Goal: Use online tool/utility: Utilize a website feature to perform a specific function

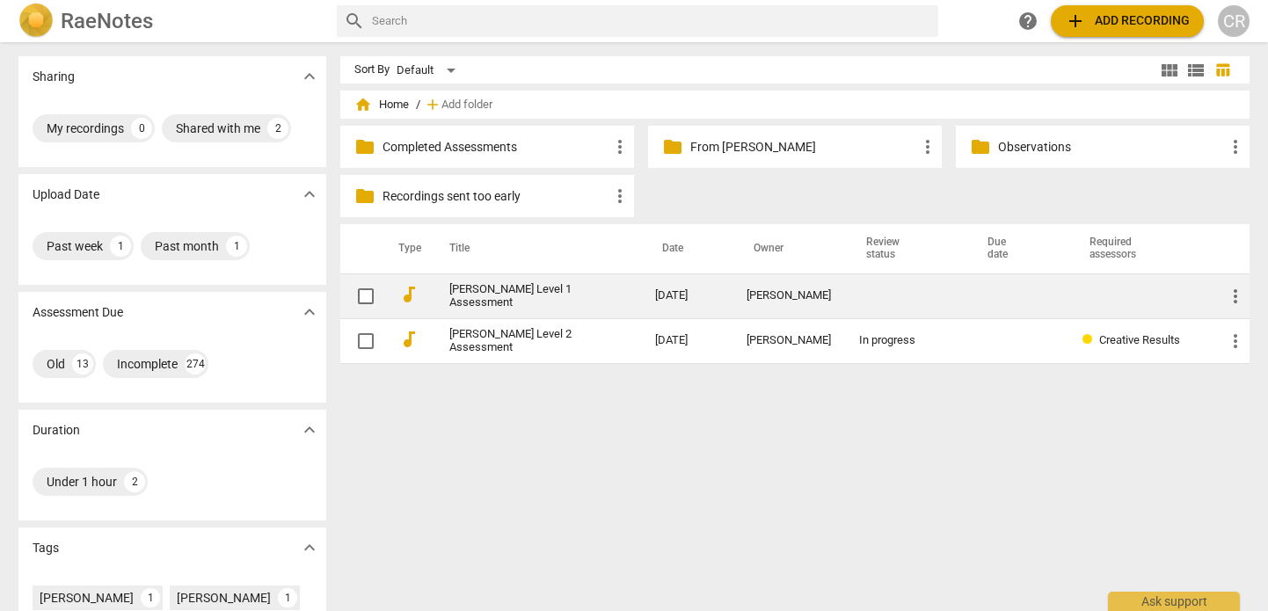
click at [535, 291] on link "[PERSON_NAME] Level 1 Assessment" at bounding box center [520, 296] width 143 height 26
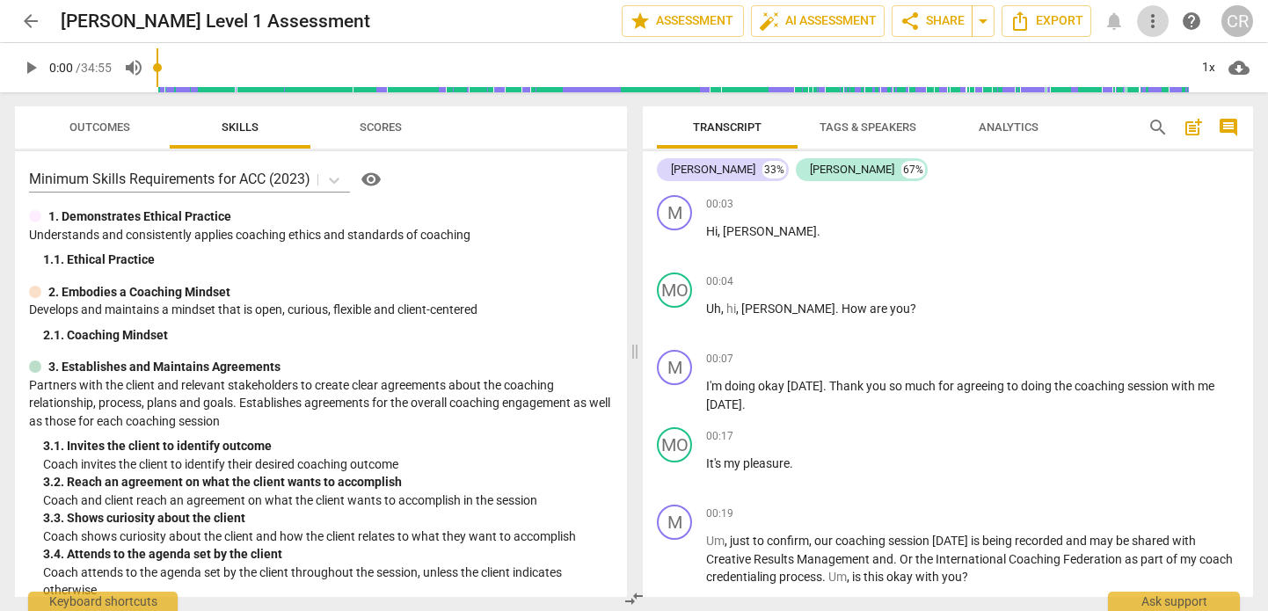
click at [1153, 25] on span "more_vert" at bounding box center [1153, 21] width 21 height 21
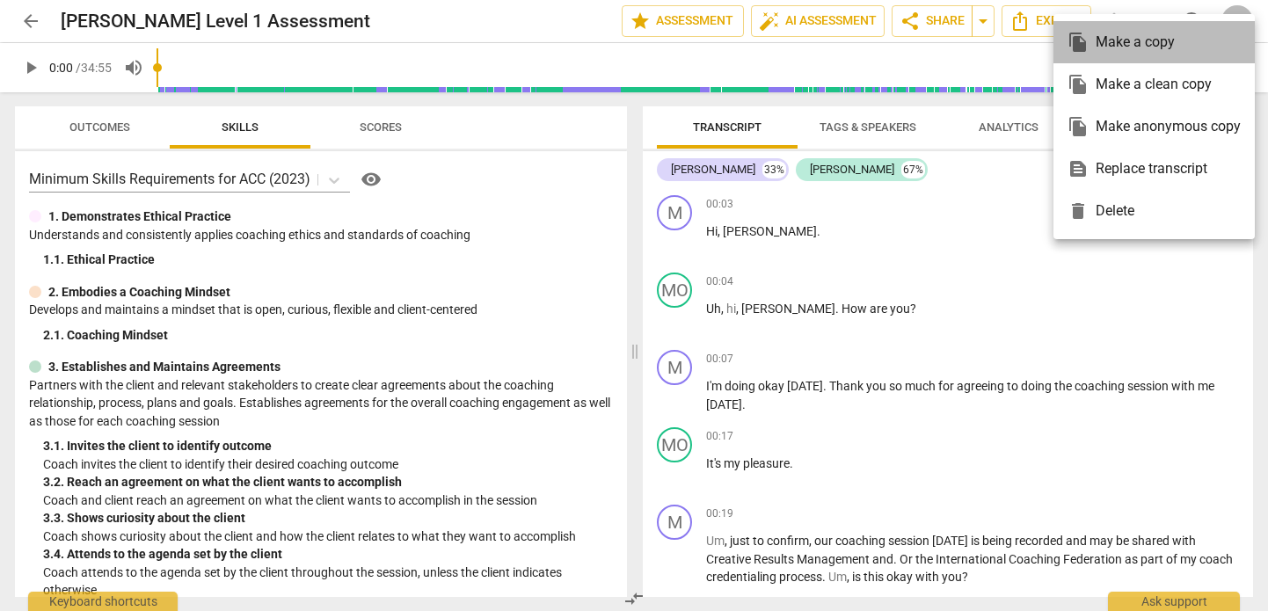
click at [1127, 42] on div "file_copy Make a copy" at bounding box center [1154, 42] width 173 height 42
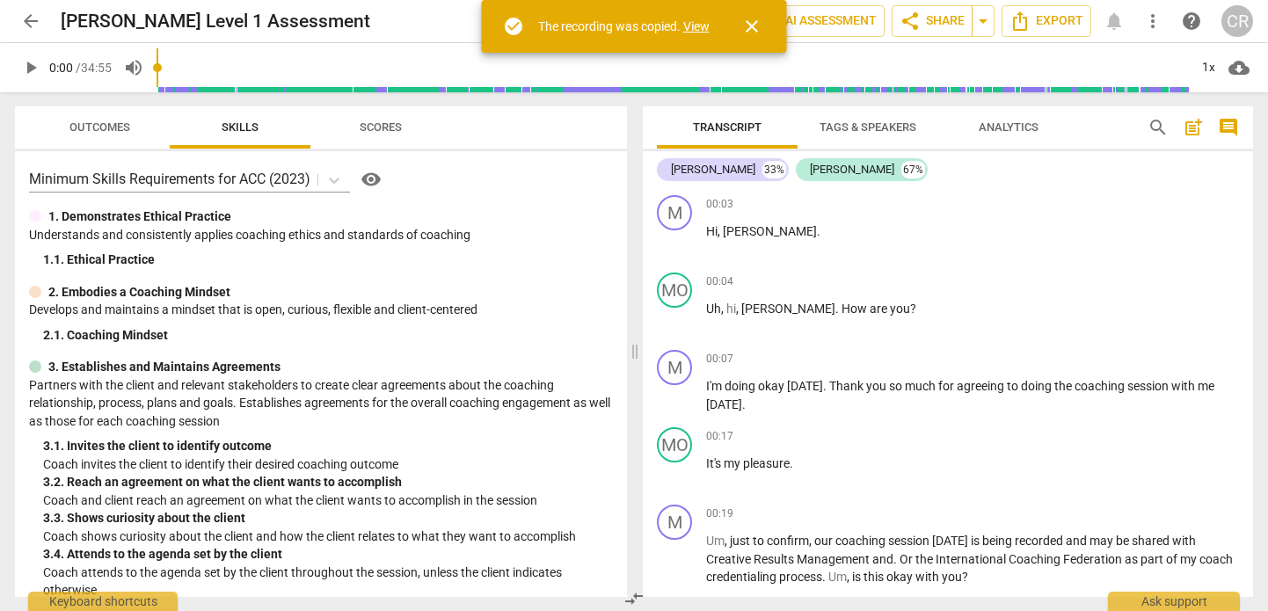
click at [703, 27] on link "View" at bounding box center [696, 26] width 26 height 14
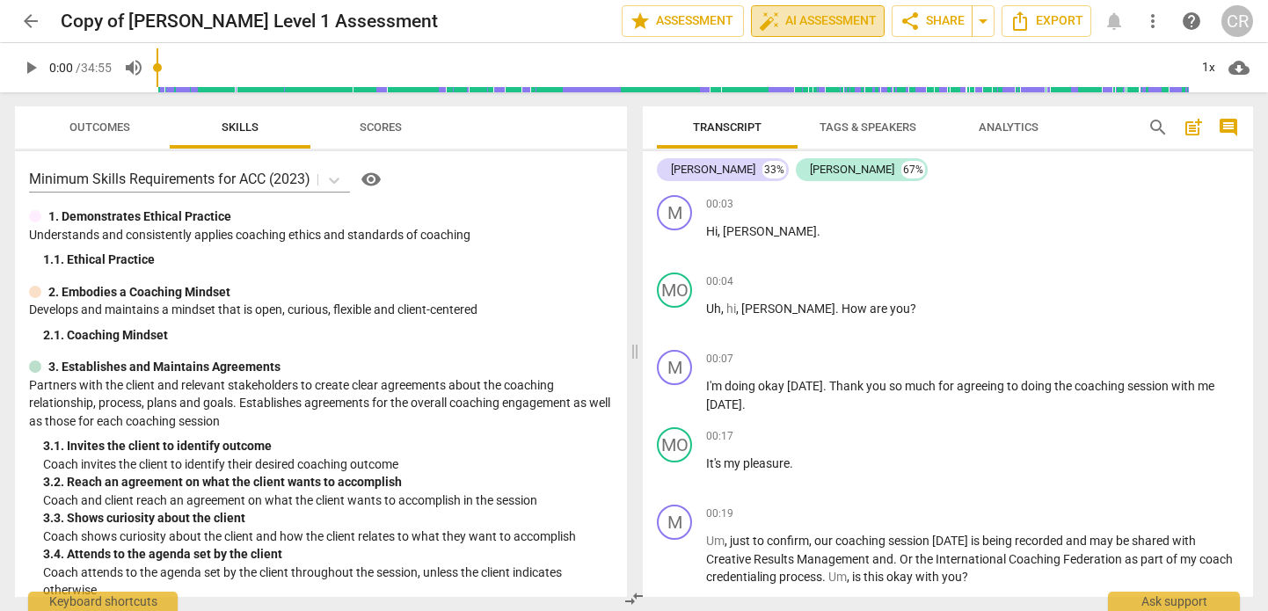
click at [801, 18] on span "auto_fix_high AI Assessment" at bounding box center [818, 21] width 118 height 21
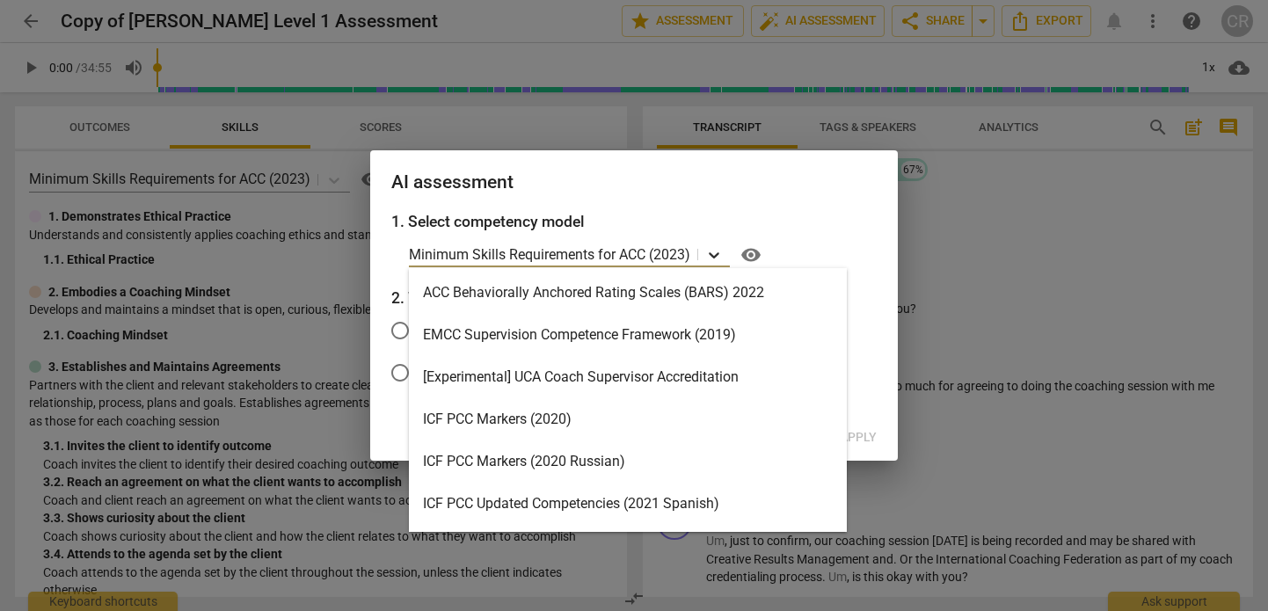
click at [715, 255] on icon at bounding box center [714, 255] width 18 height 18
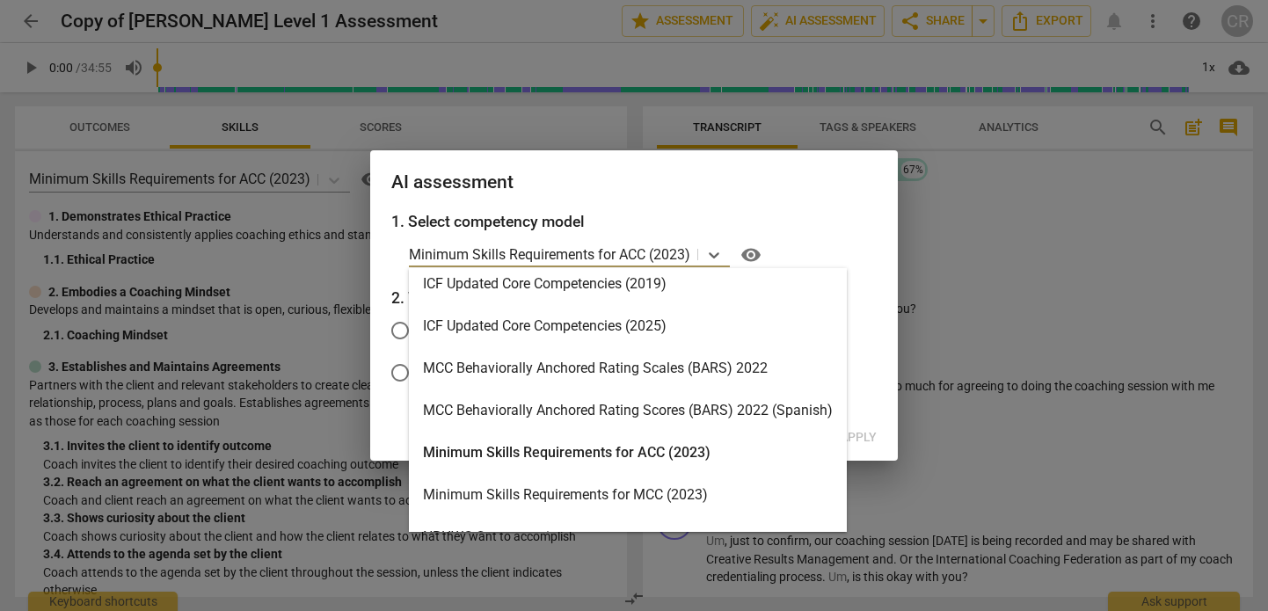
scroll to position [391, 0]
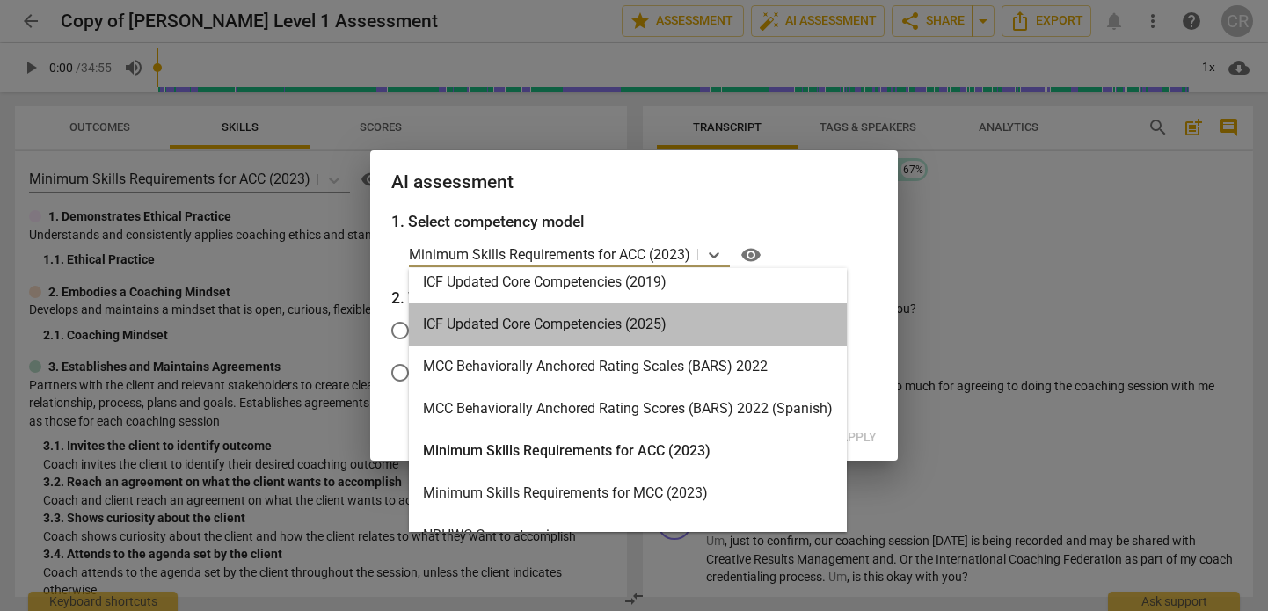
click at [638, 325] on div "ICF Updated Core Competencies (2025)" at bounding box center [628, 324] width 438 height 42
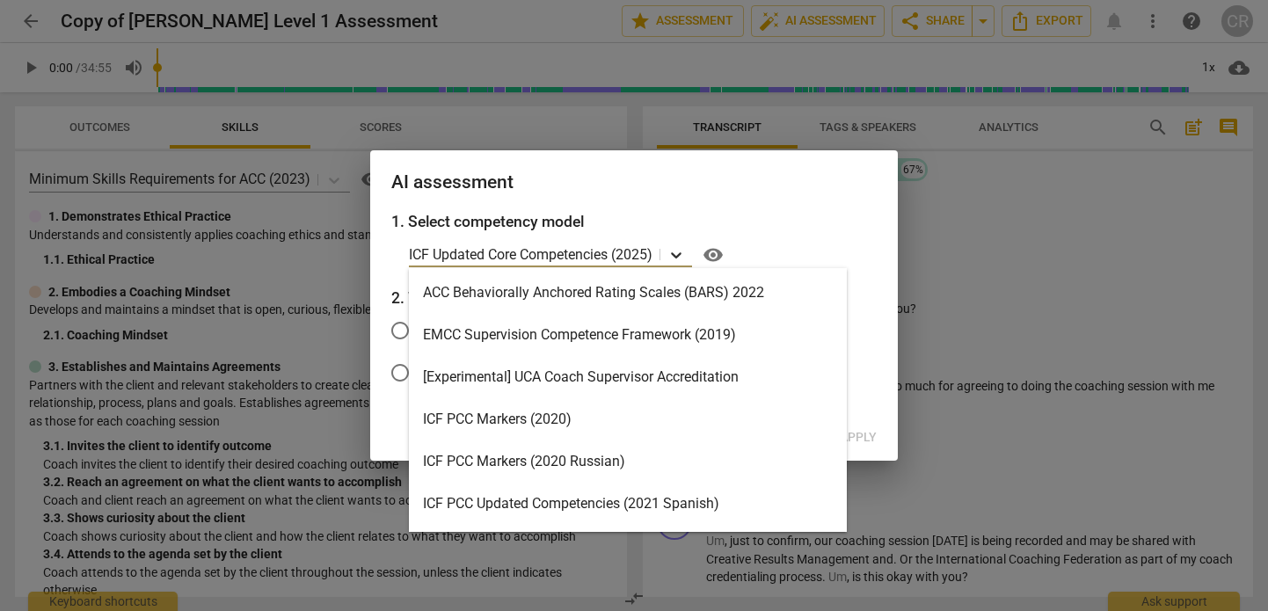
click at [677, 256] on icon at bounding box center [677, 255] width 18 height 18
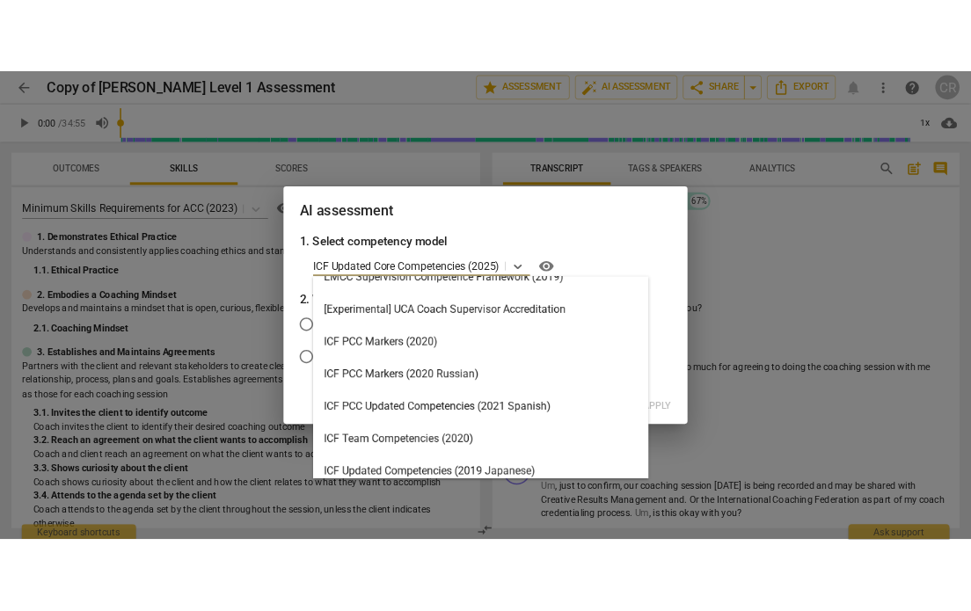
scroll to position [69, 0]
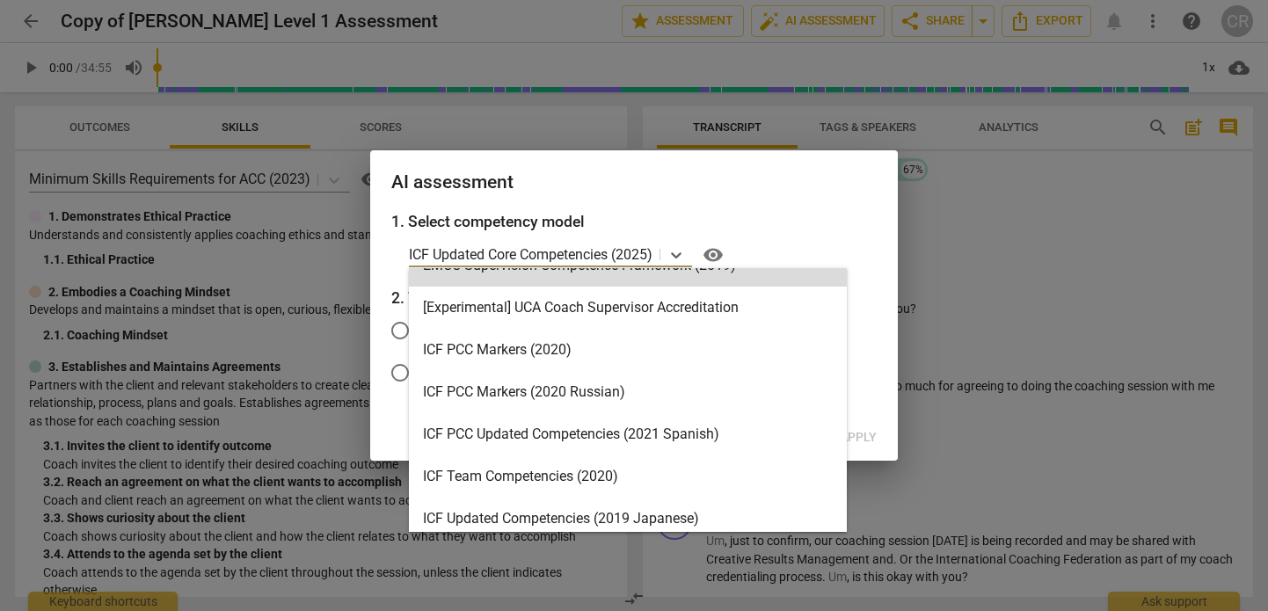
click at [833, 192] on h2 "AI assessment" at bounding box center [634, 183] width 486 height 22
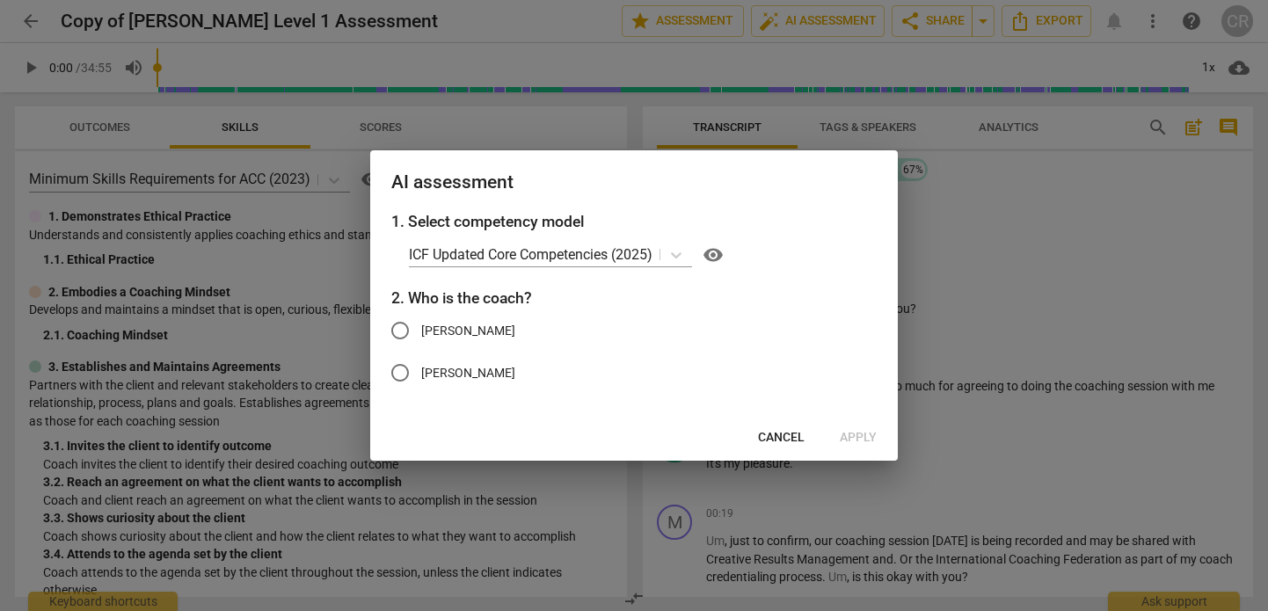
click at [401, 330] on input "[PERSON_NAME]" at bounding box center [400, 331] width 42 height 42
radio input "true"
click at [856, 434] on span "Apply" at bounding box center [858, 438] width 37 height 18
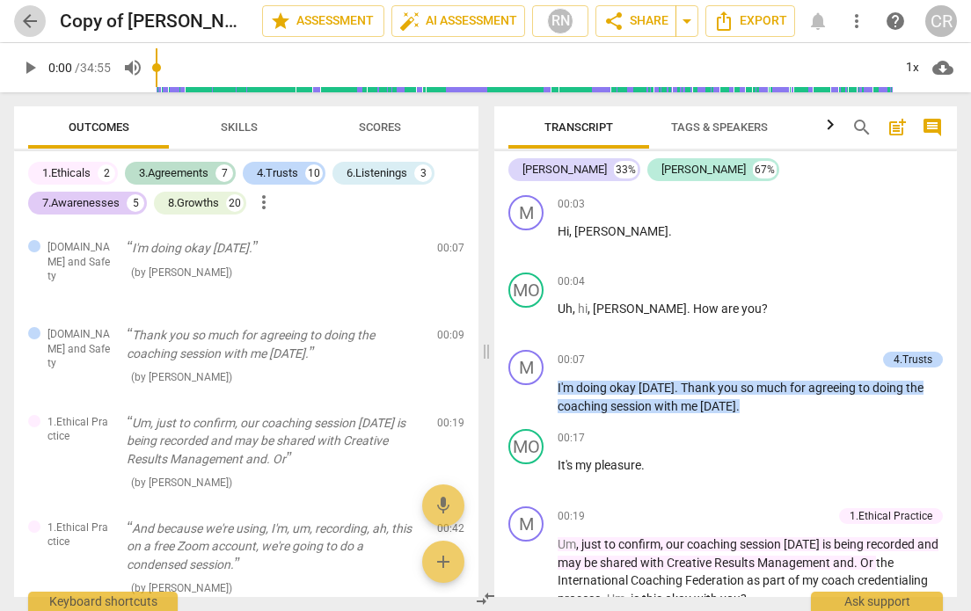
click at [30, 20] on span "arrow_back" at bounding box center [29, 21] width 21 height 21
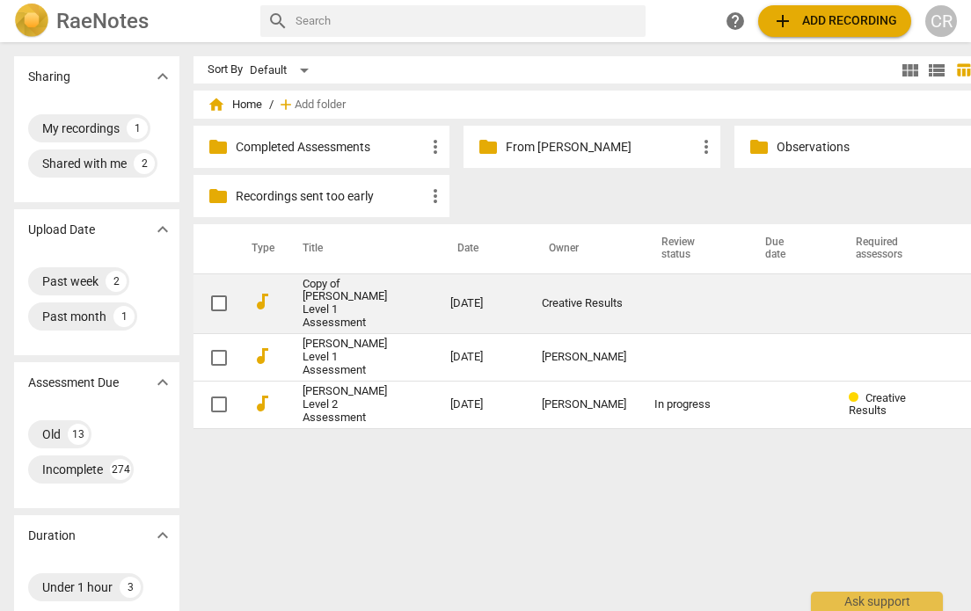
click at [315, 305] on link "Copy of [PERSON_NAME] Level 1 Assessment" at bounding box center [345, 304] width 84 height 53
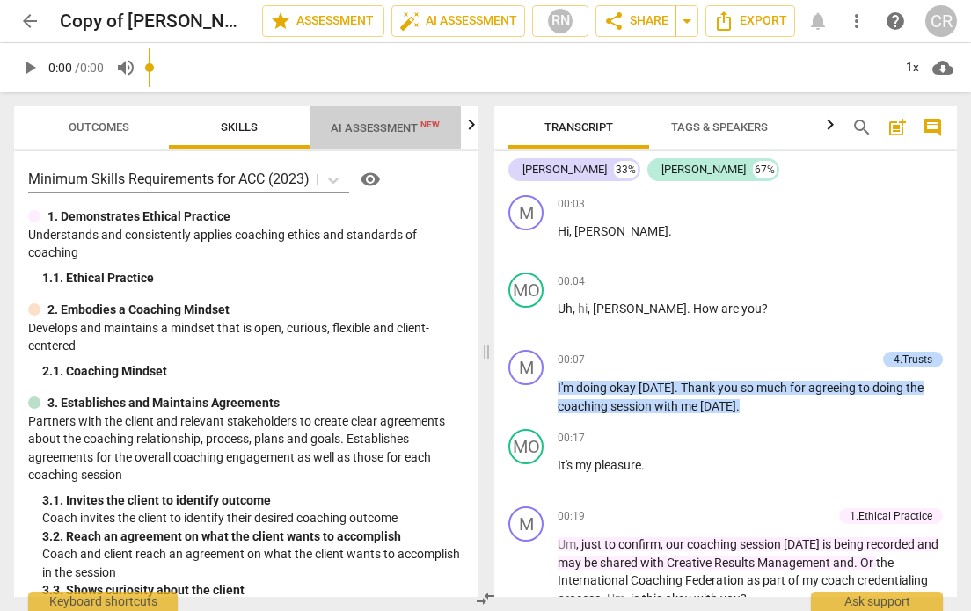
click at [376, 128] on span "AI Assessment New" at bounding box center [385, 127] width 109 height 13
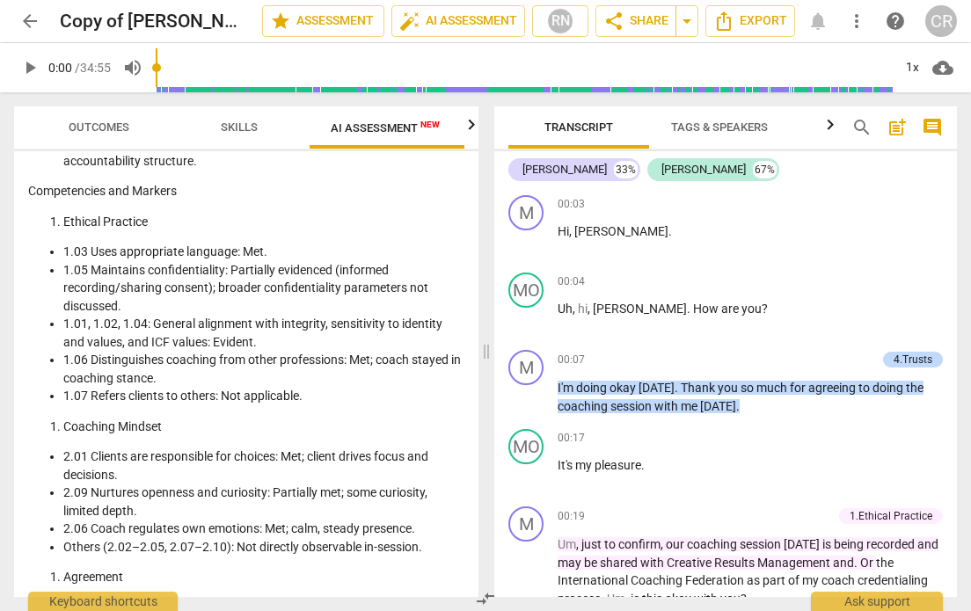
scroll to position [2007, 0]
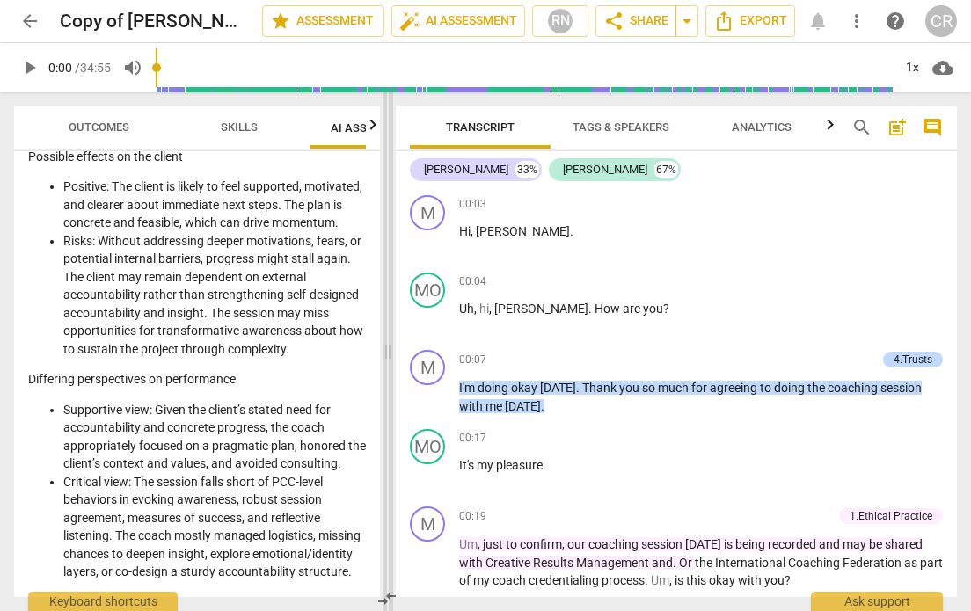
drag, startPoint x: 487, startPoint y: 353, endPoint x: 389, endPoint y: 352, distance: 98.5
click at [389, 352] on span at bounding box center [388, 351] width 11 height 519
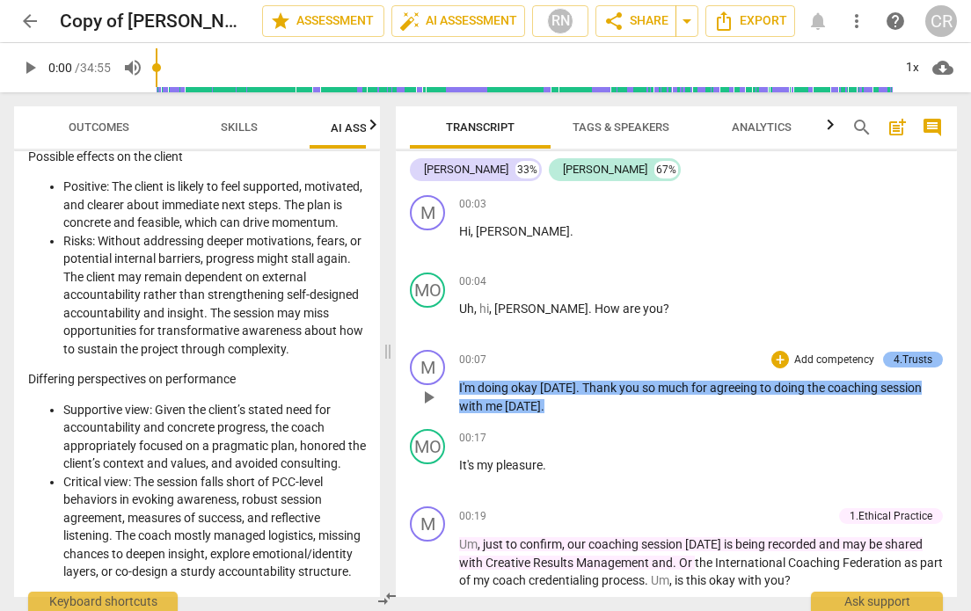
click at [905, 360] on div "4.Trusts" at bounding box center [913, 360] width 39 height 16
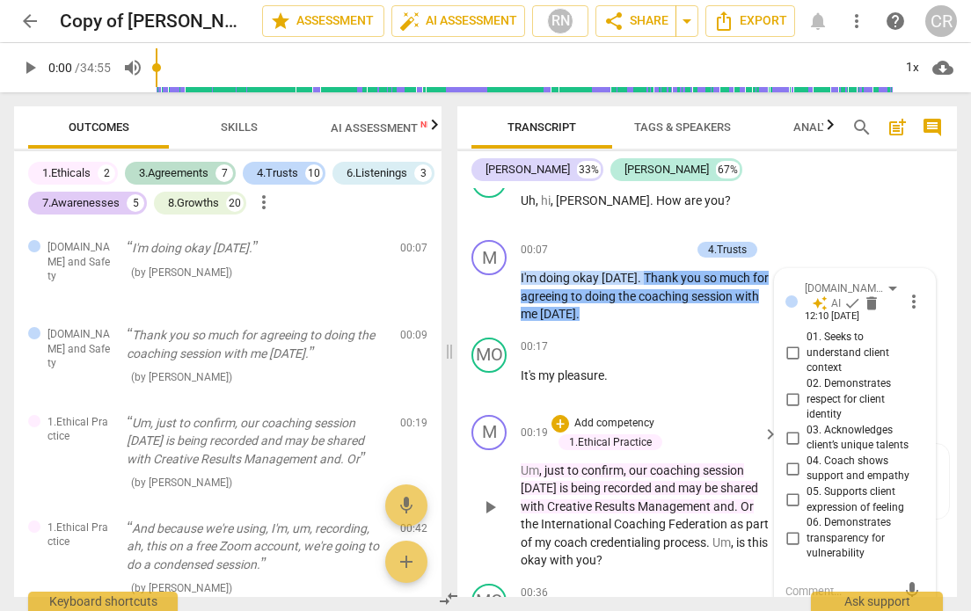
scroll to position [113, 0]
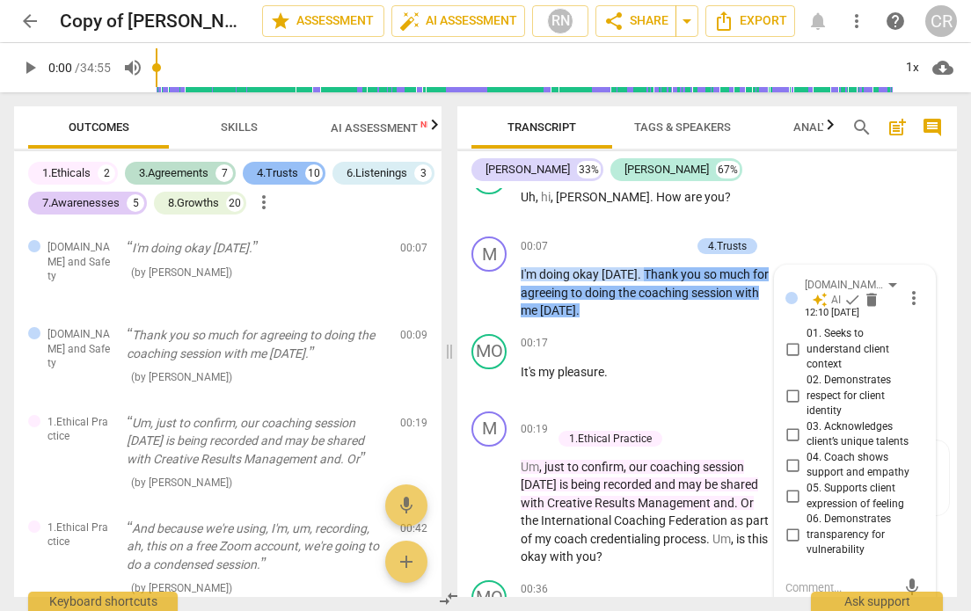
click at [292, 171] on div "4.Trusts" at bounding box center [277, 173] width 41 height 18
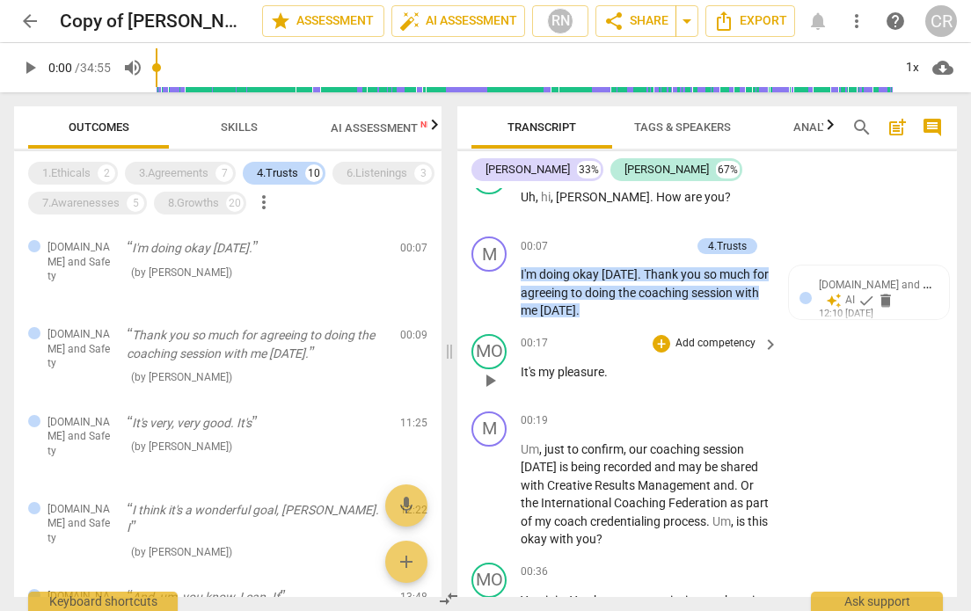
click at [878, 384] on div "MO play_arrow pause 00:17 + Add competency keyboard_arrow_right It's my pleasur…" at bounding box center [707, 365] width 500 height 77
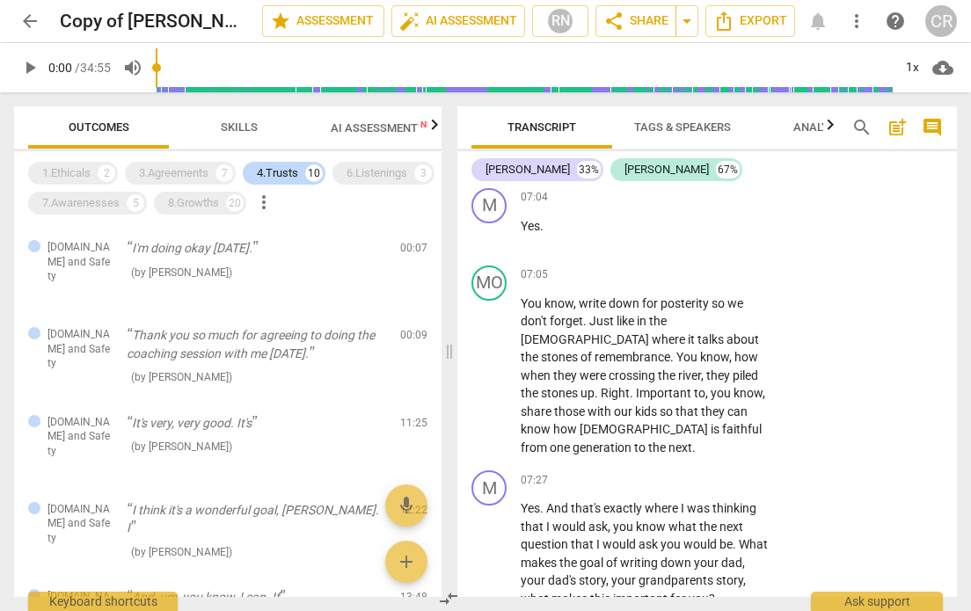
scroll to position [3612, 0]
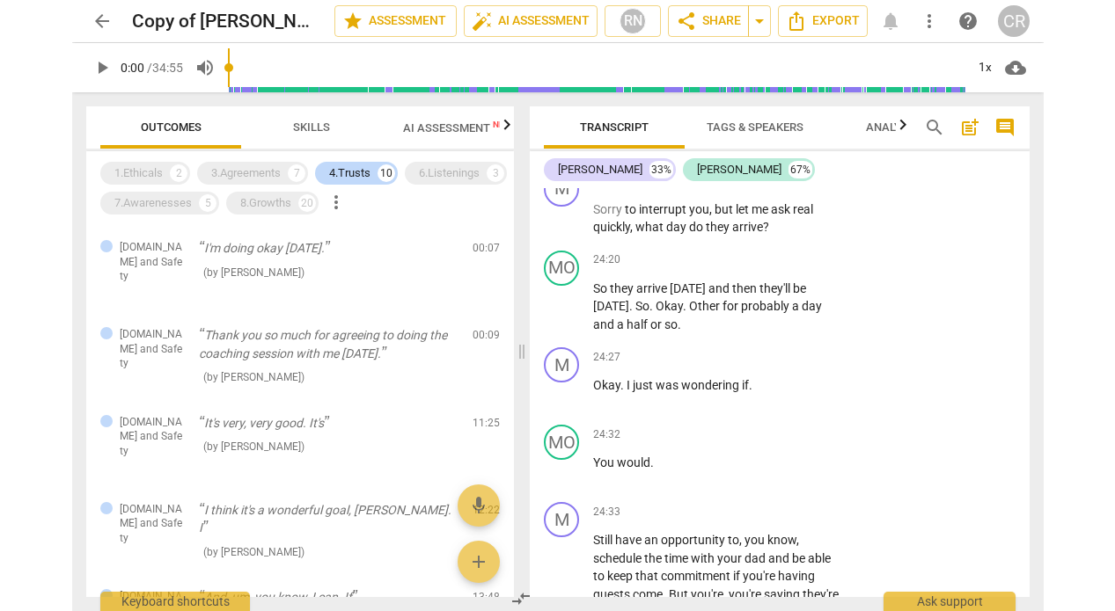
scroll to position [12530, 0]
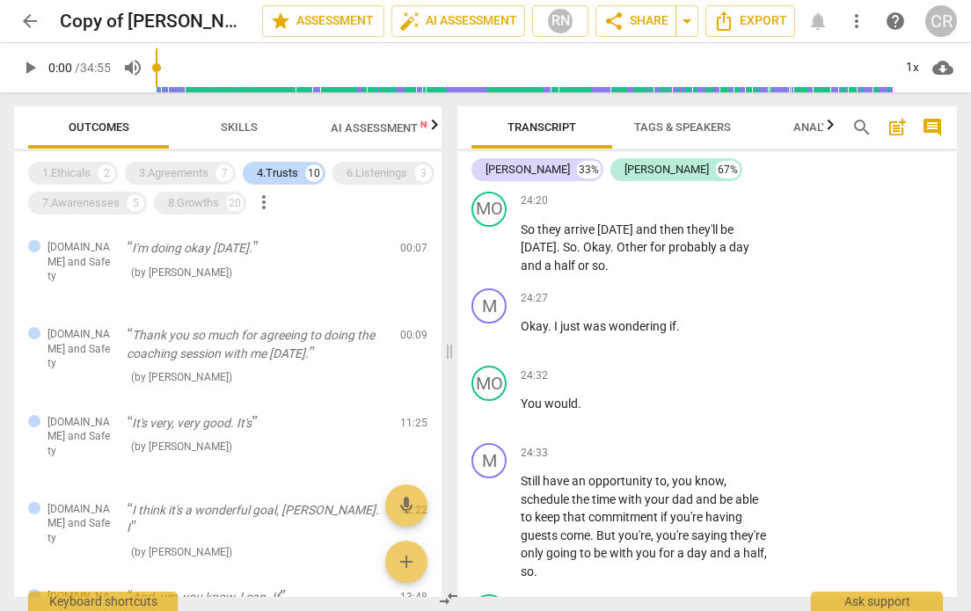
click at [859, 25] on span "more_vert" at bounding box center [856, 21] width 21 height 21
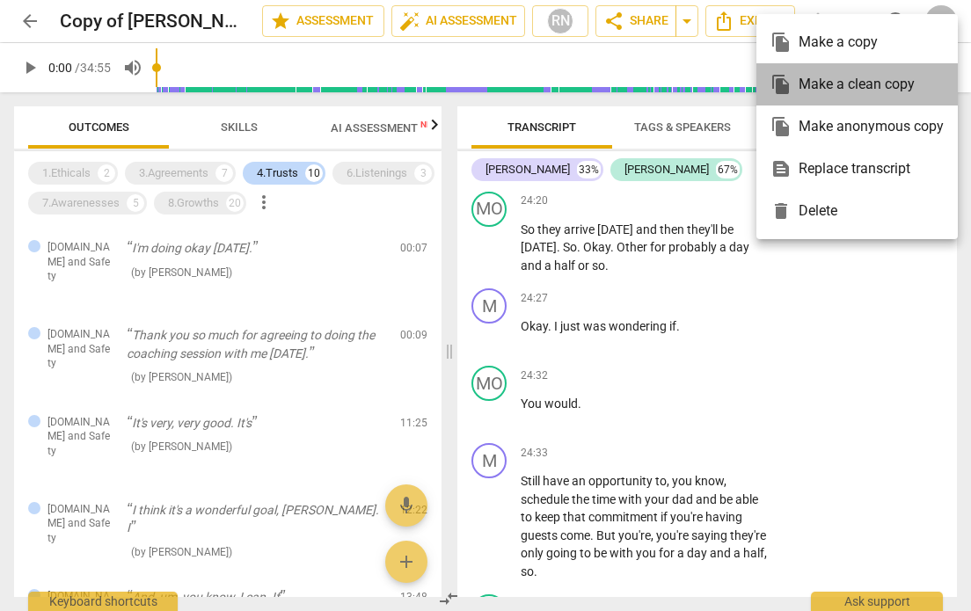
click at [836, 83] on div "file_copy Make a clean copy" at bounding box center [857, 84] width 173 height 42
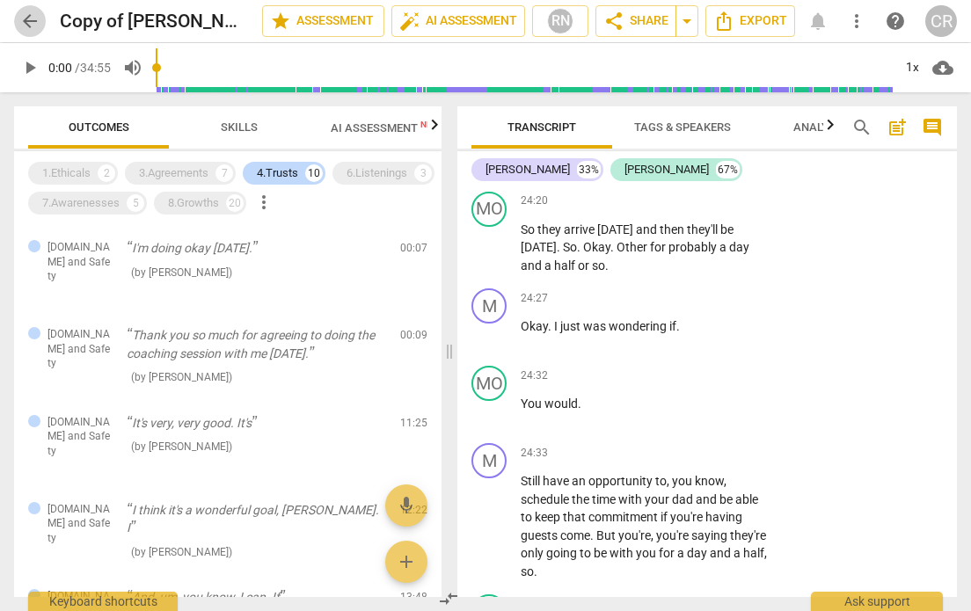
click at [26, 14] on span "arrow_back" at bounding box center [29, 21] width 21 height 21
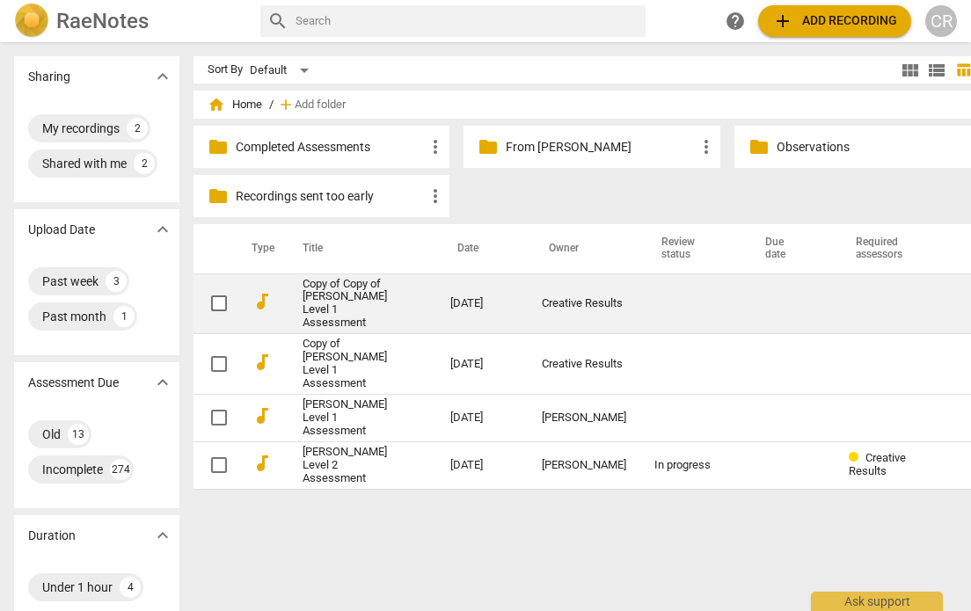
click at [318, 314] on link "Copy of Copy of [PERSON_NAME] Level 1 Assessment" at bounding box center [345, 304] width 84 height 53
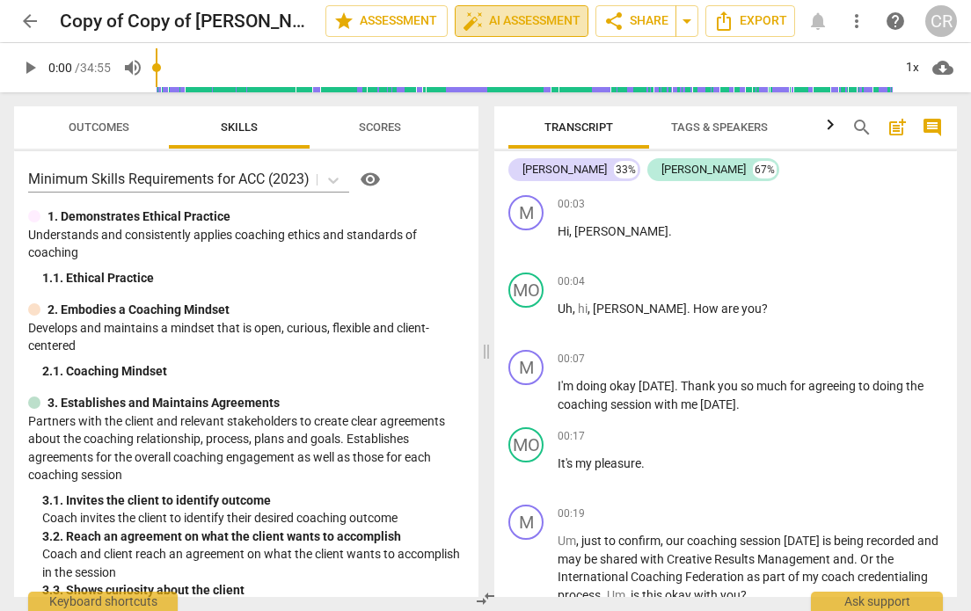
click at [530, 19] on span "auto_fix_high AI Assessment" at bounding box center [522, 21] width 118 height 21
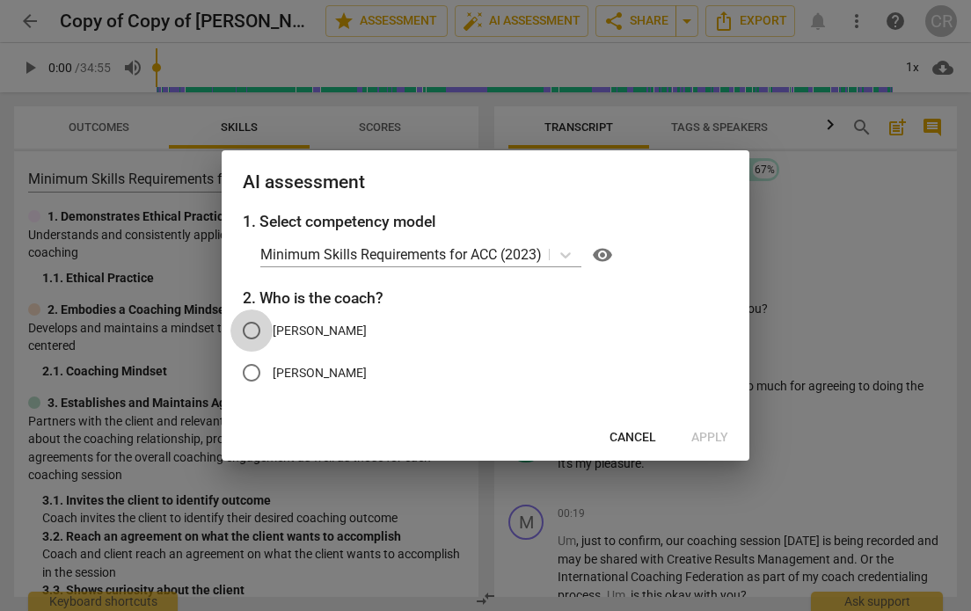
click at [255, 328] on input "[PERSON_NAME]" at bounding box center [251, 331] width 42 height 42
radio input "true"
click at [711, 440] on span "Apply" at bounding box center [709, 438] width 37 height 18
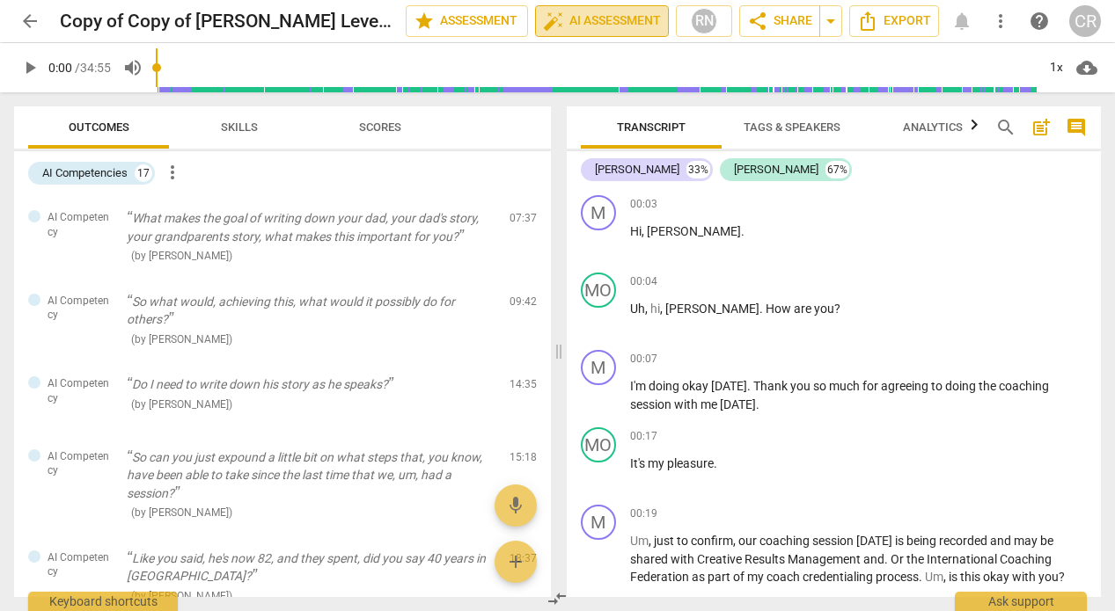
click at [637, 15] on span "auto_fix_high AI Assessment" at bounding box center [602, 21] width 118 height 21
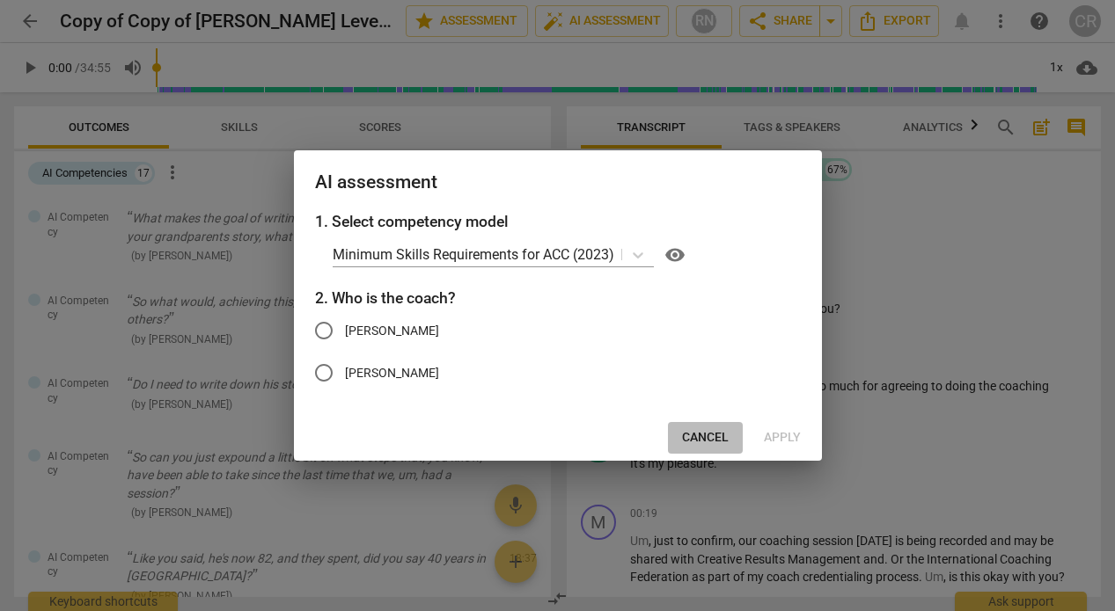
click at [706, 435] on span "Cancel" at bounding box center [705, 438] width 47 height 18
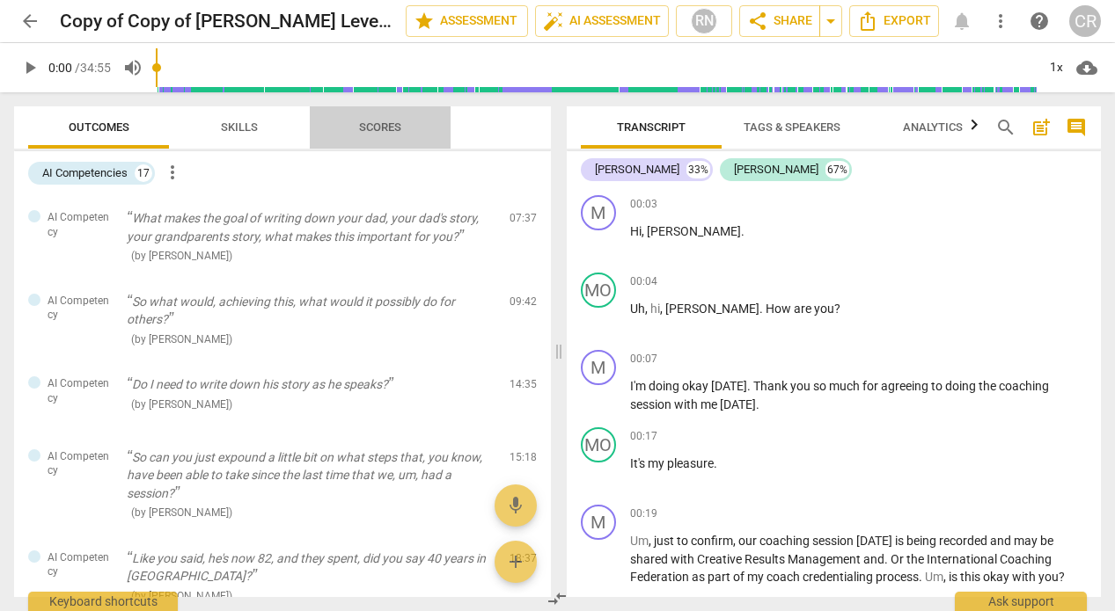
click at [394, 120] on span "Scores" at bounding box center [380, 128] width 84 height 24
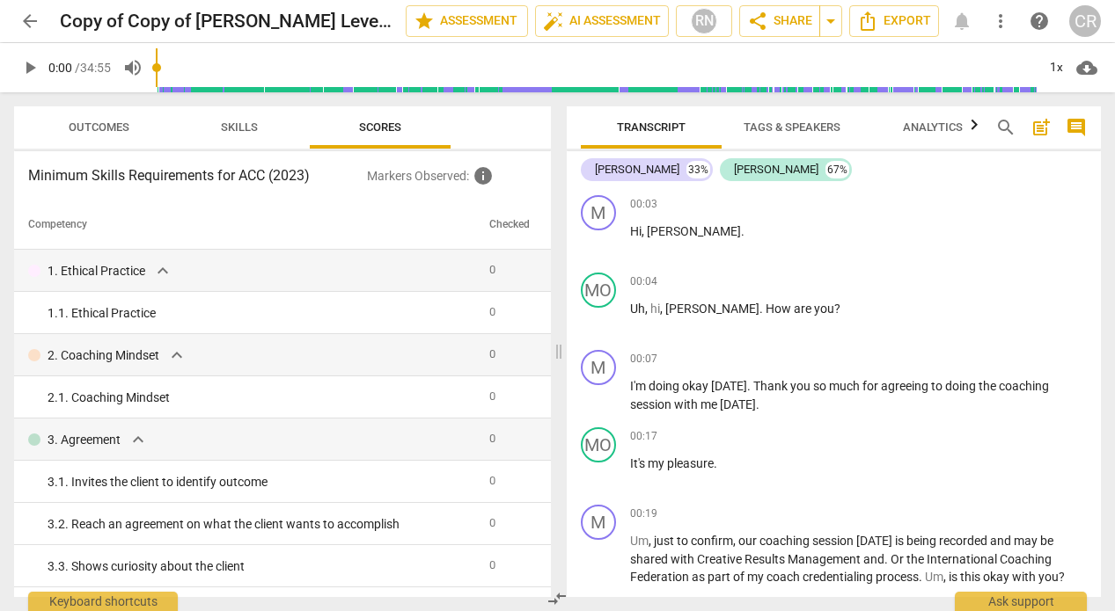
click at [245, 127] on span "Skills" at bounding box center [239, 127] width 37 height 13
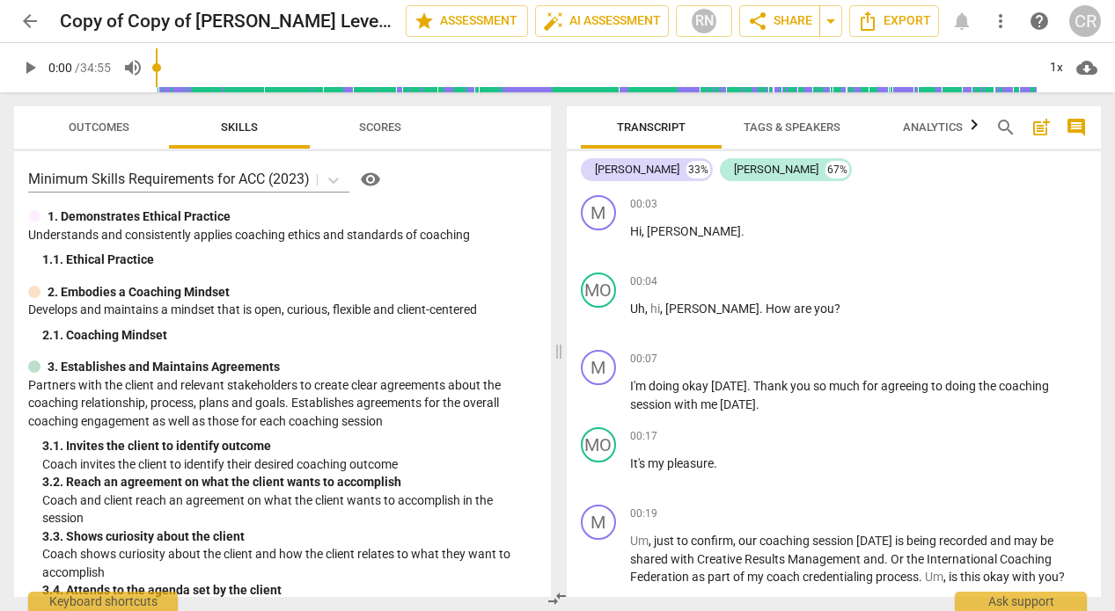
click at [392, 128] on span "Scores" at bounding box center [380, 127] width 42 height 13
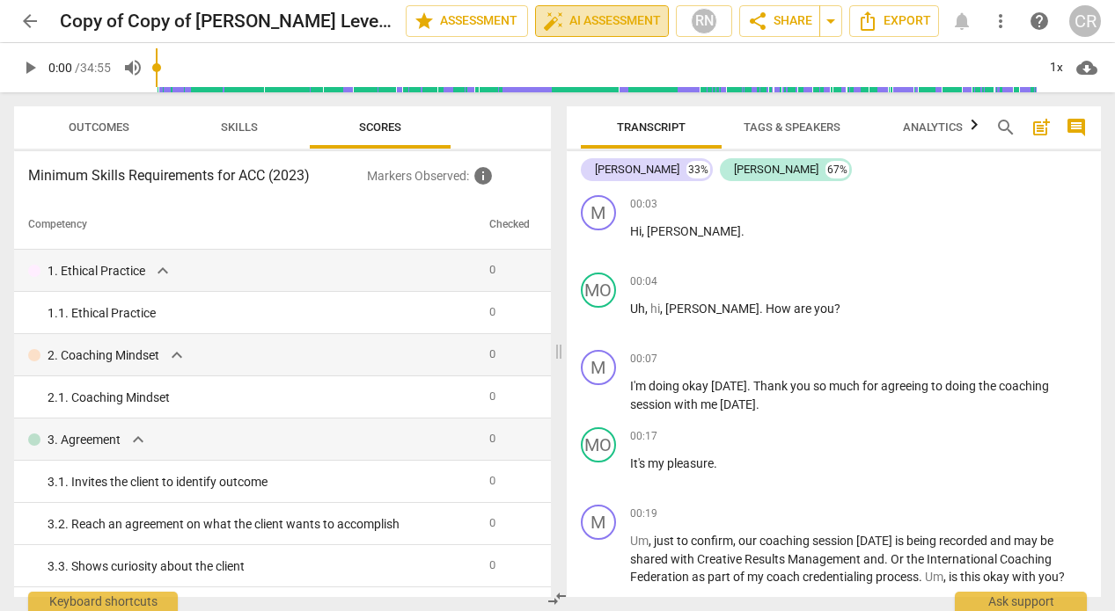
click at [628, 11] on span "auto_fix_high AI Assessment" at bounding box center [602, 21] width 118 height 21
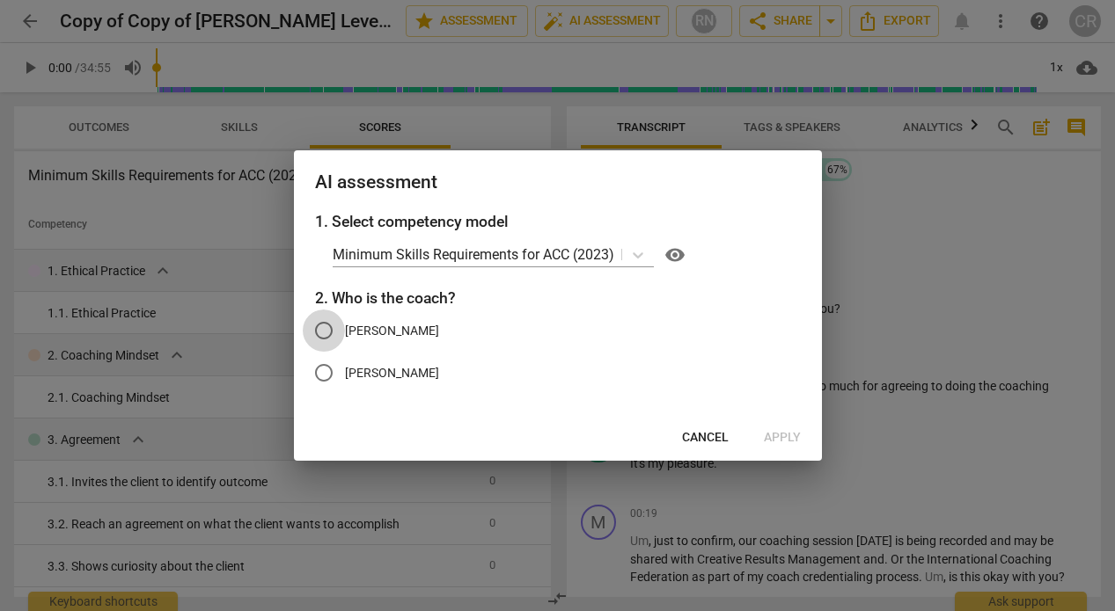
click at [325, 333] on input "[PERSON_NAME]" at bounding box center [324, 331] width 42 height 42
radio input "true"
click at [786, 431] on span "Apply" at bounding box center [782, 438] width 37 height 18
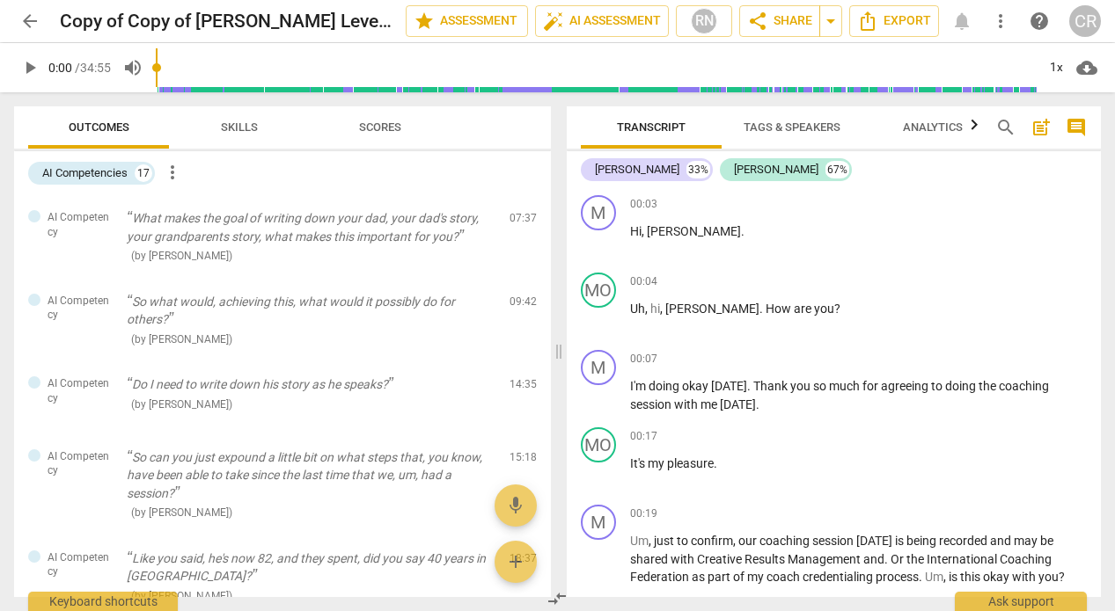
click at [239, 125] on span "Skills" at bounding box center [239, 127] width 37 height 13
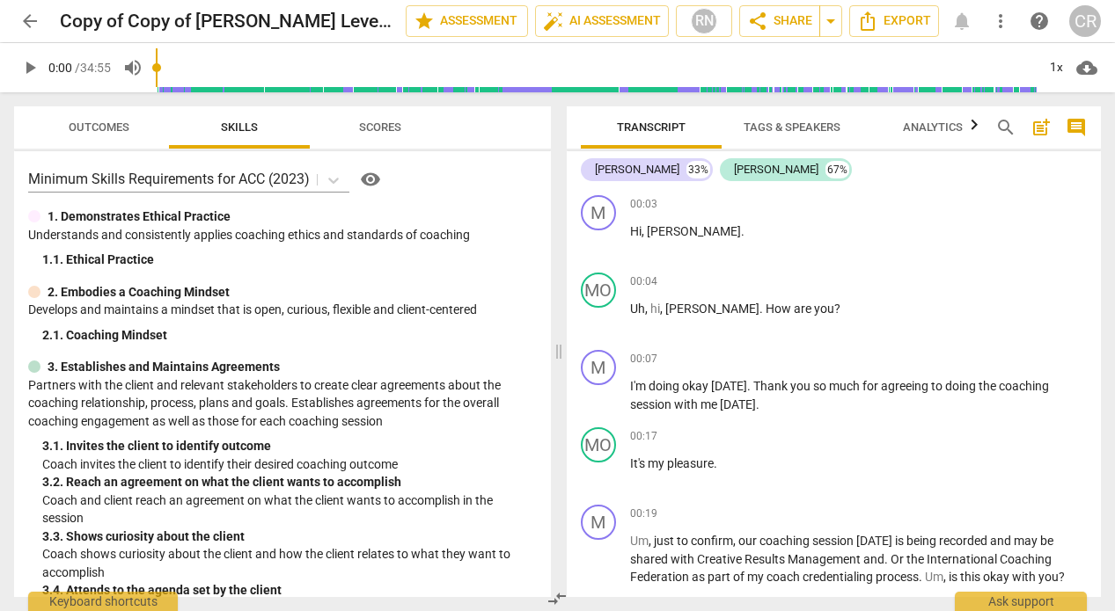
click at [393, 122] on span "Scores" at bounding box center [380, 127] width 42 height 13
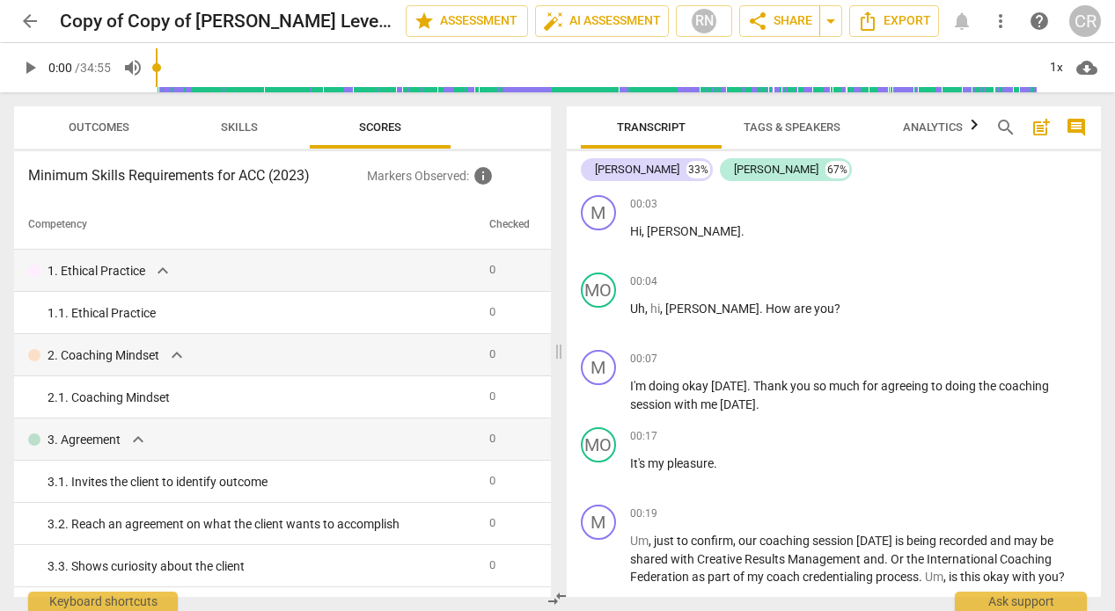
click at [91, 126] on span "Outcomes" at bounding box center [99, 127] width 61 height 13
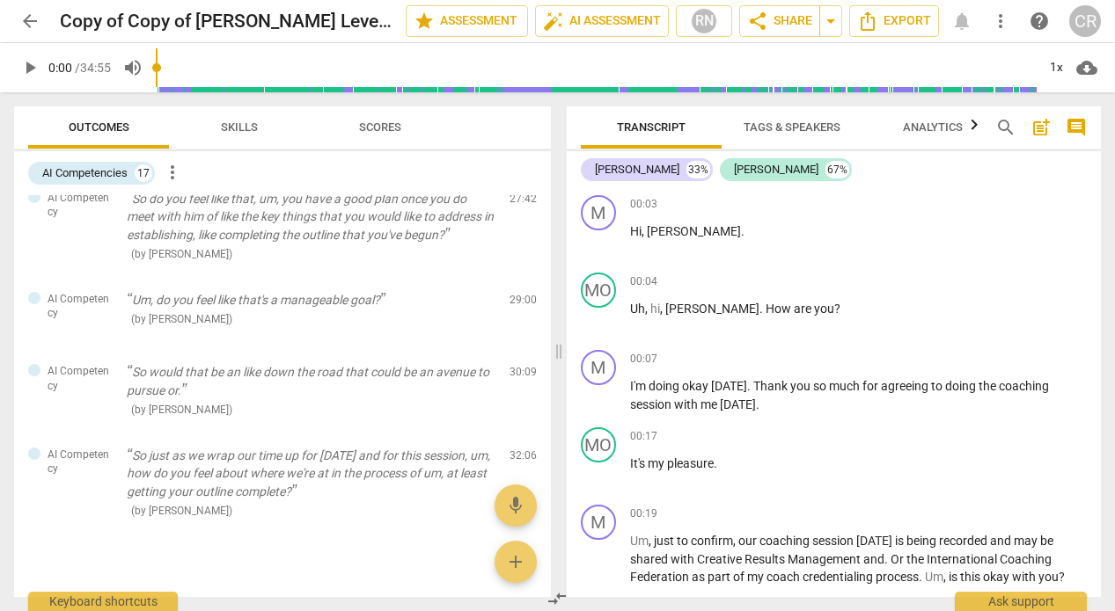
scroll to position [1140, 0]
click at [607, 16] on span "auto_fix_high AI Assessment" at bounding box center [602, 21] width 118 height 21
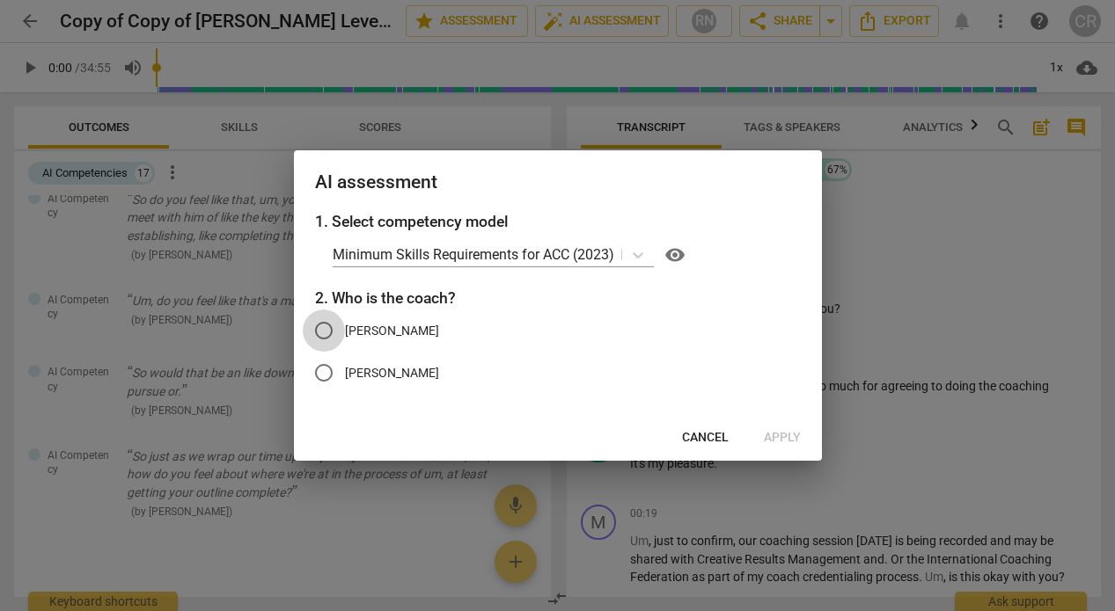
click at [324, 334] on input "[PERSON_NAME]" at bounding box center [324, 331] width 42 height 42
radio input "true"
click at [793, 435] on span "Apply" at bounding box center [782, 438] width 37 height 18
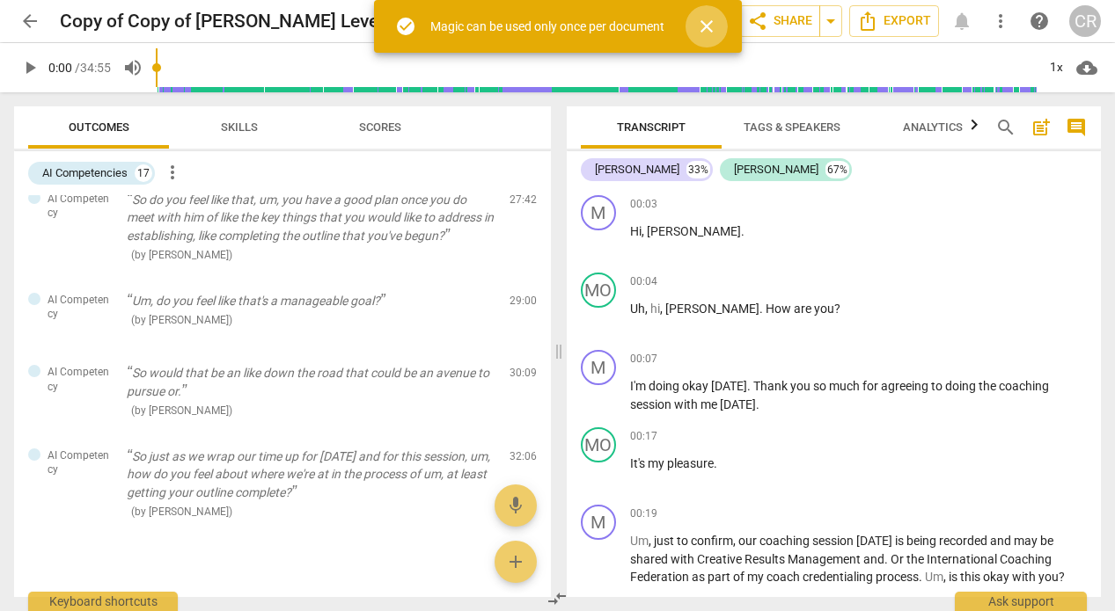
click at [710, 22] on span "close" at bounding box center [706, 26] width 21 height 21
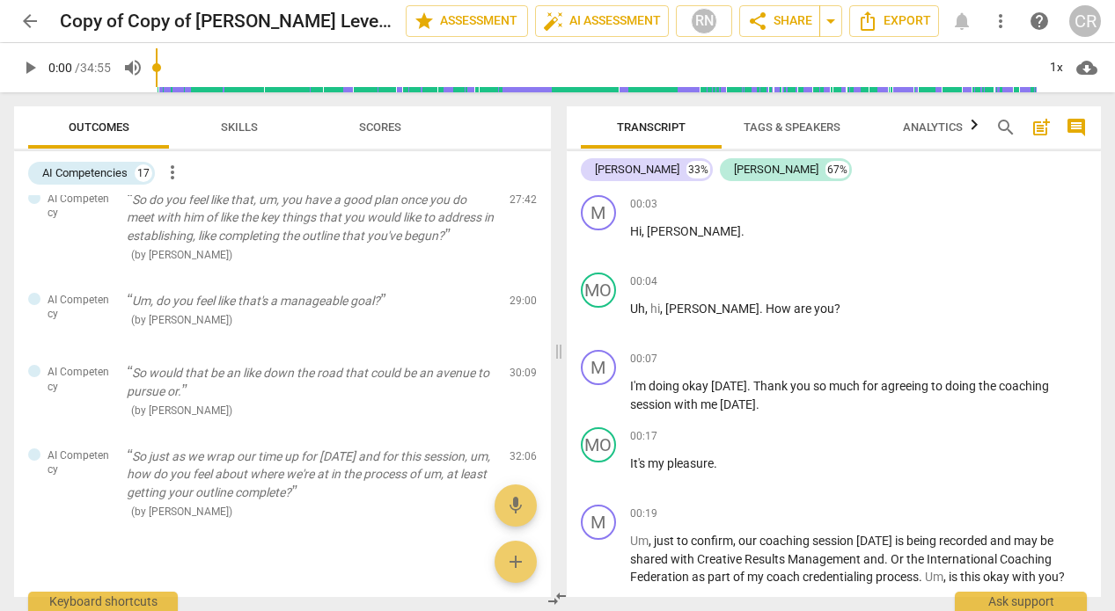
click at [947, 128] on span "Analytics" at bounding box center [933, 127] width 60 height 13
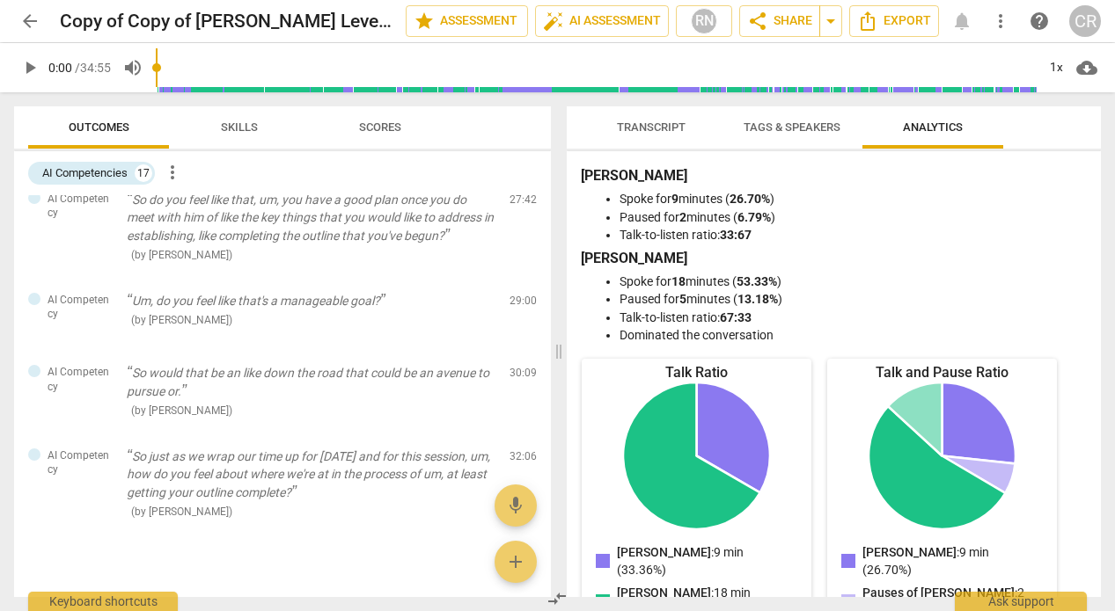
click at [385, 126] on span "Scores" at bounding box center [380, 127] width 42 height 13
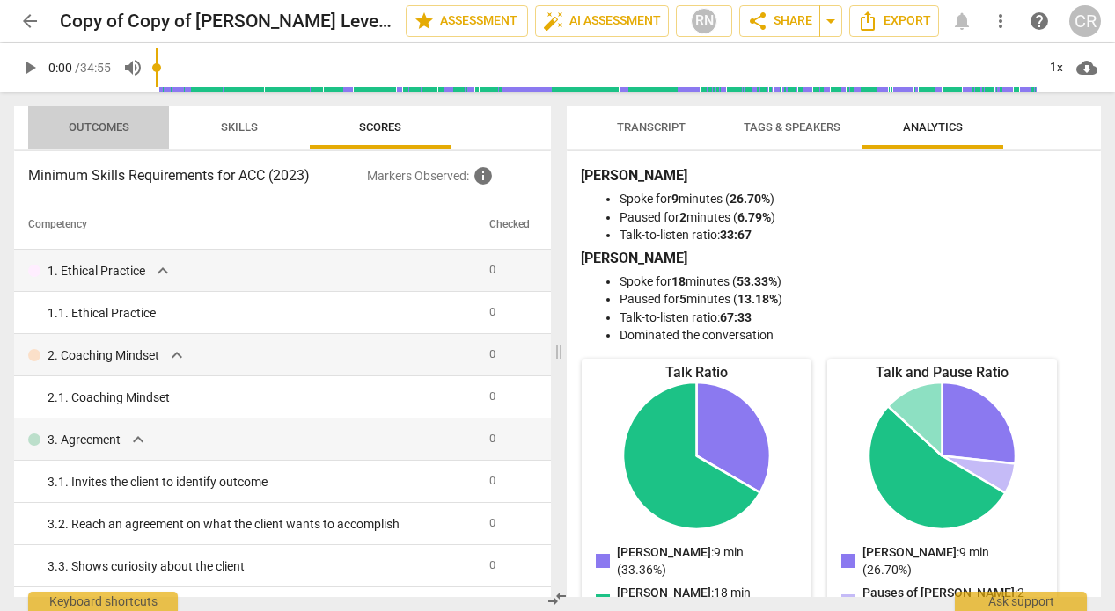
click at [105, 127] on span "Outcomes" at bounding box center [99, 127] width 61 height 13
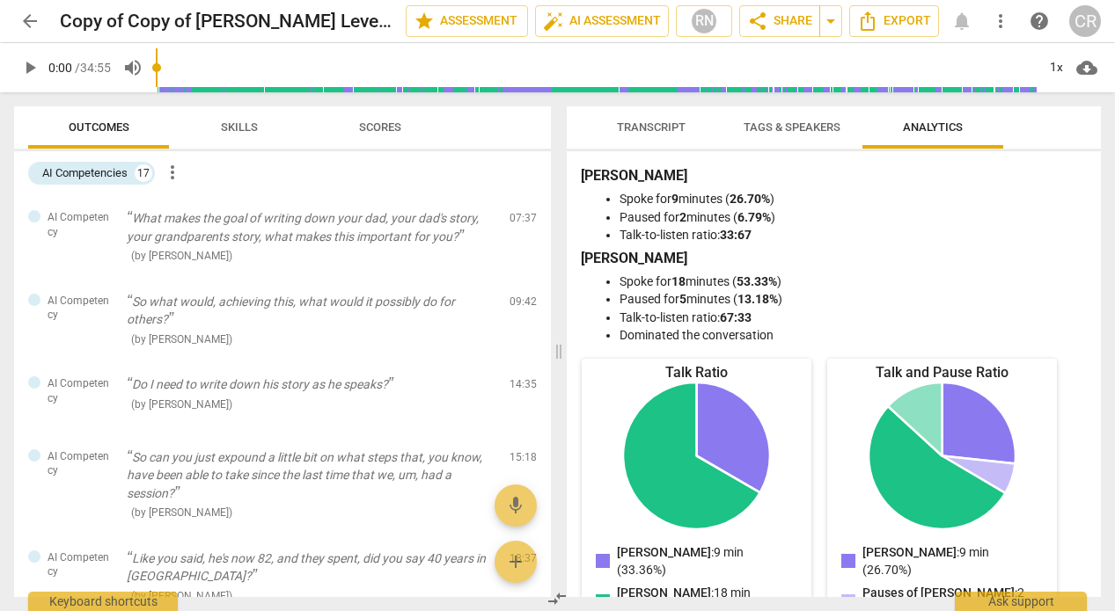
scroll to position [0, 0]
click at [235, 126] on span "Skills" at bounding box center [239, 127] width 37 height 13
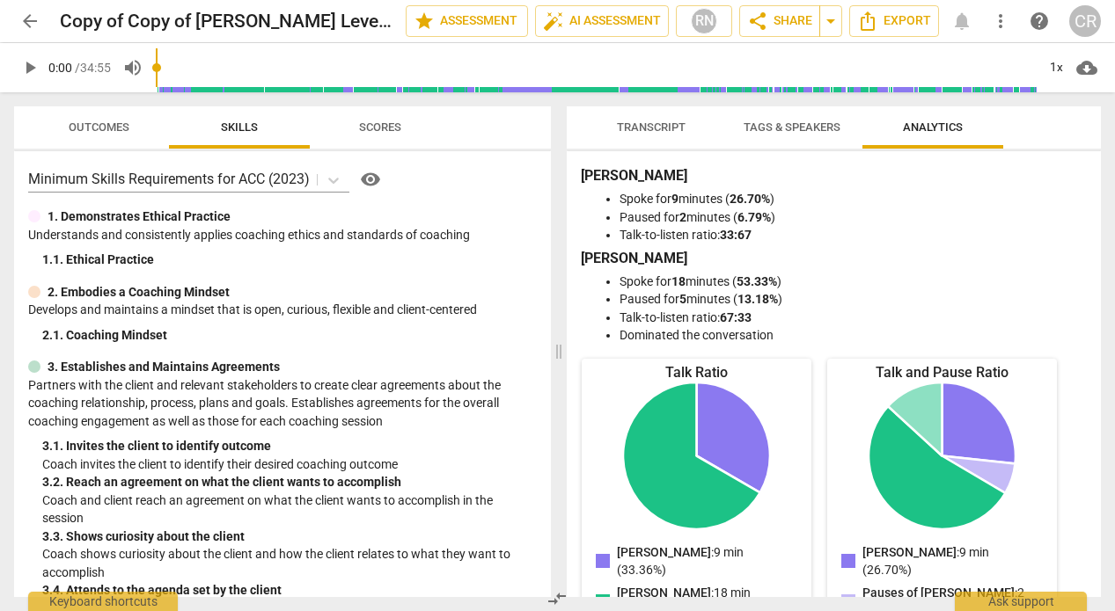
click at [379, 127] on span "Scores" at bounding box center [380, 127] width 42 height 13
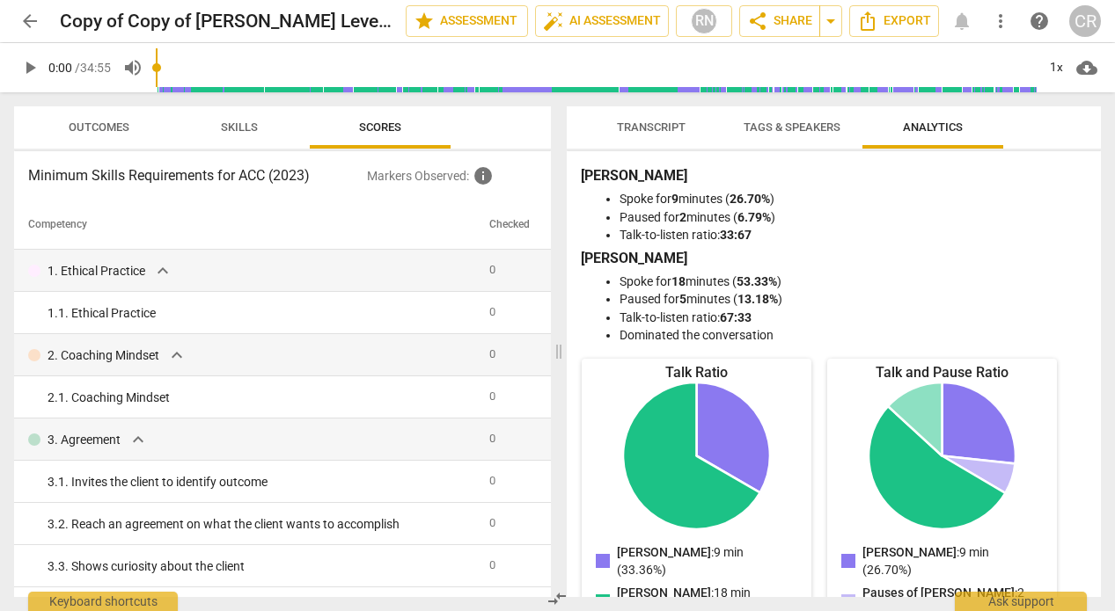
click at [98, 120] on span "Outcomes" at bounding box center [99, 128] width 103 height 24
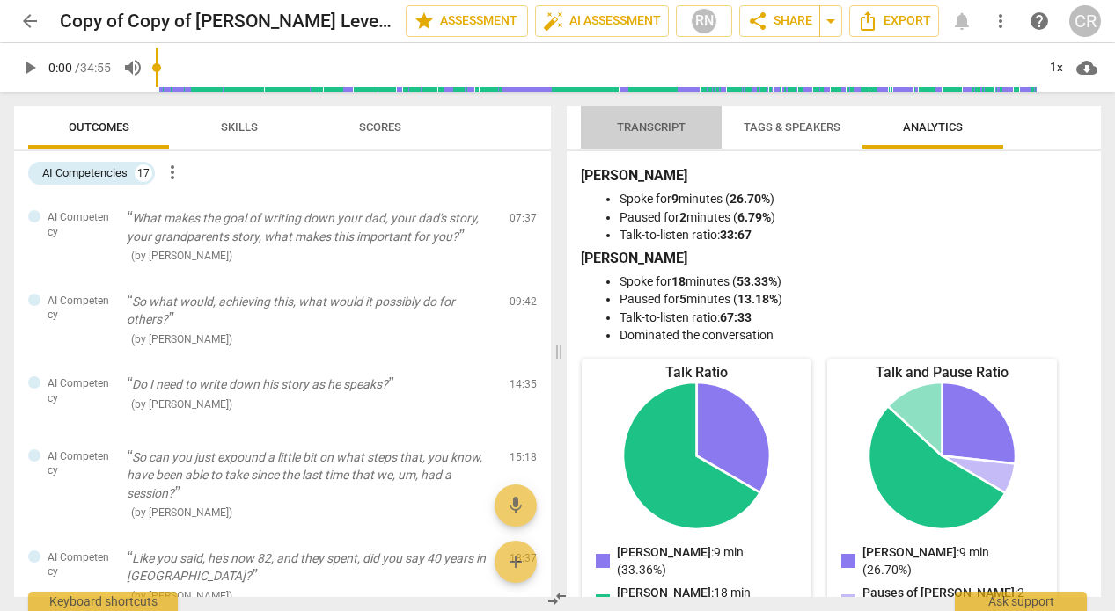
click at [664, 127] on span "Transcript" at bounding box center [651, 127] width 69 height 13
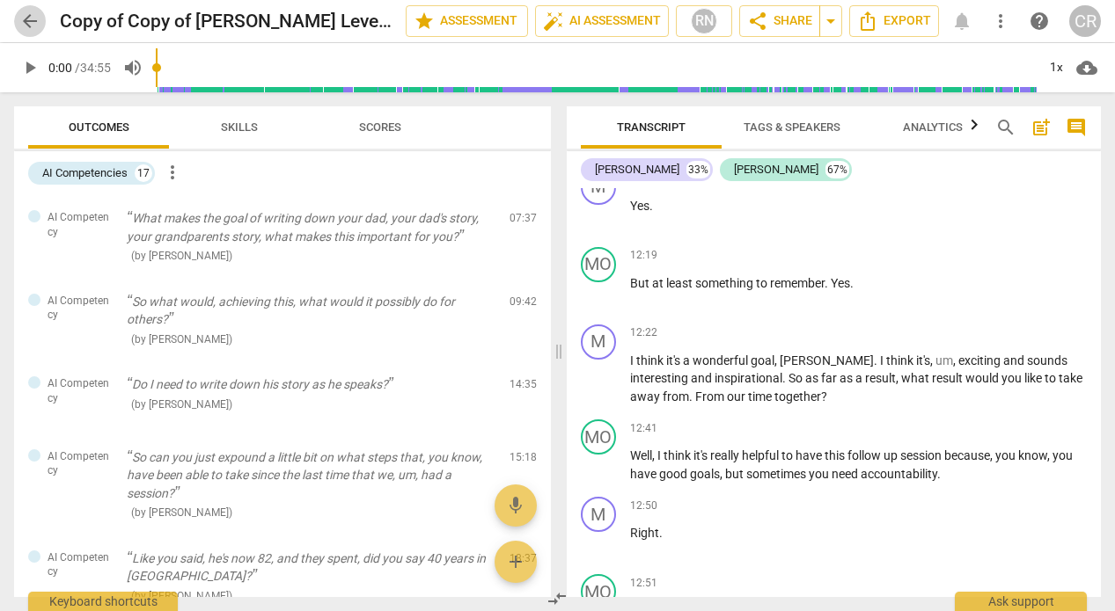
click at [29, 19] on span "arrow_back" at bounding box center [29, 21] width 21 height 21
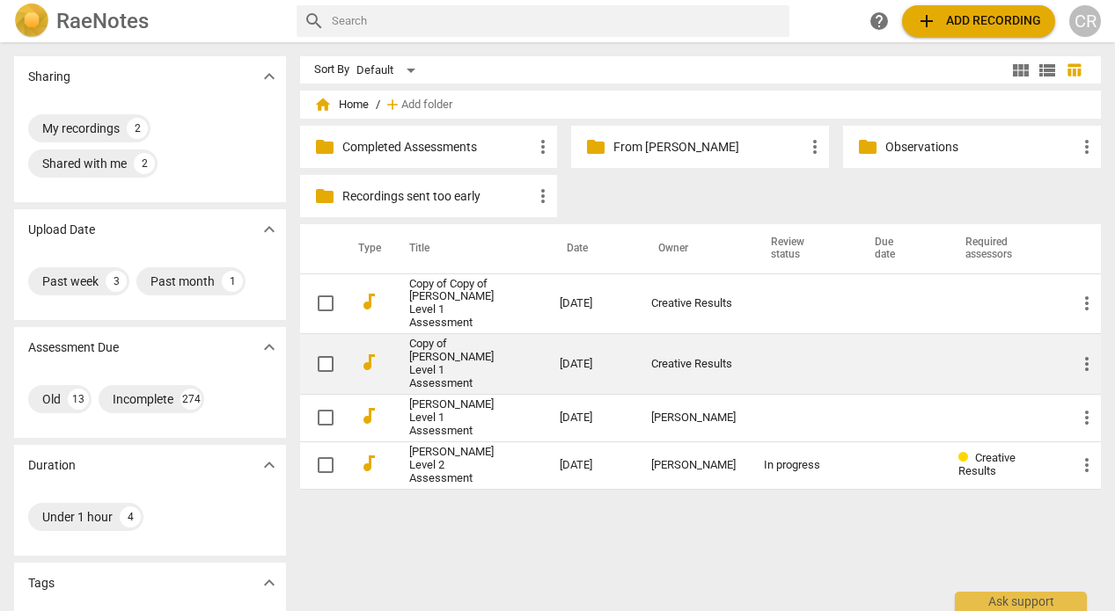
click at [916, 362] on td at bounding box center [898, 364] width 91 height 61
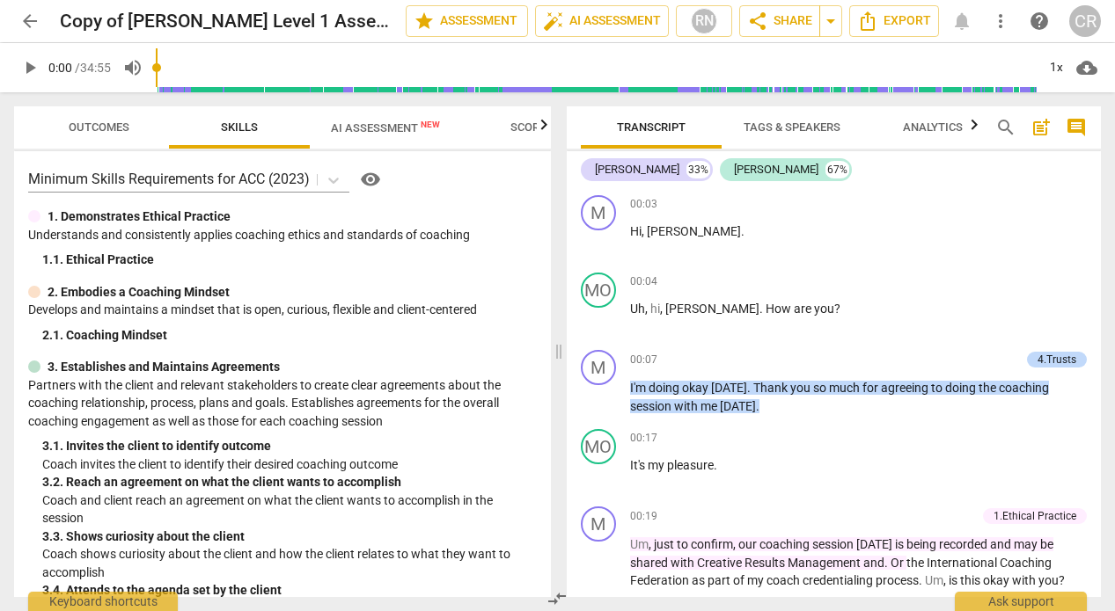
click at [391, 126] on span "AI Assessment New" at bounding box center [385, 127] width 109 height 13
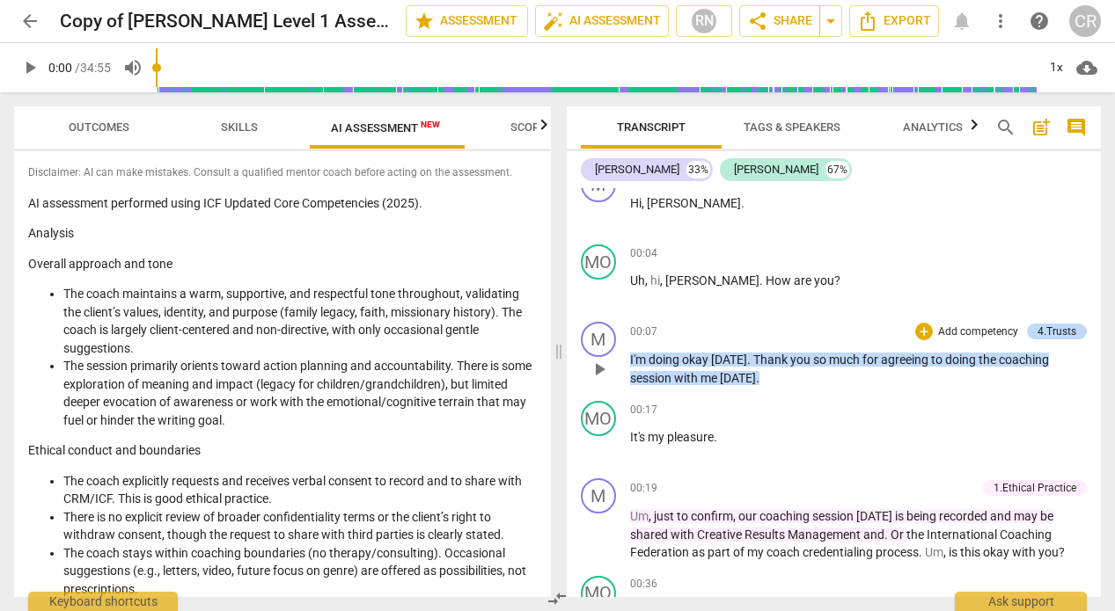
scroll to position [33, 0]
